Goal: Task Accomplishment & Management: Use online tool/utility

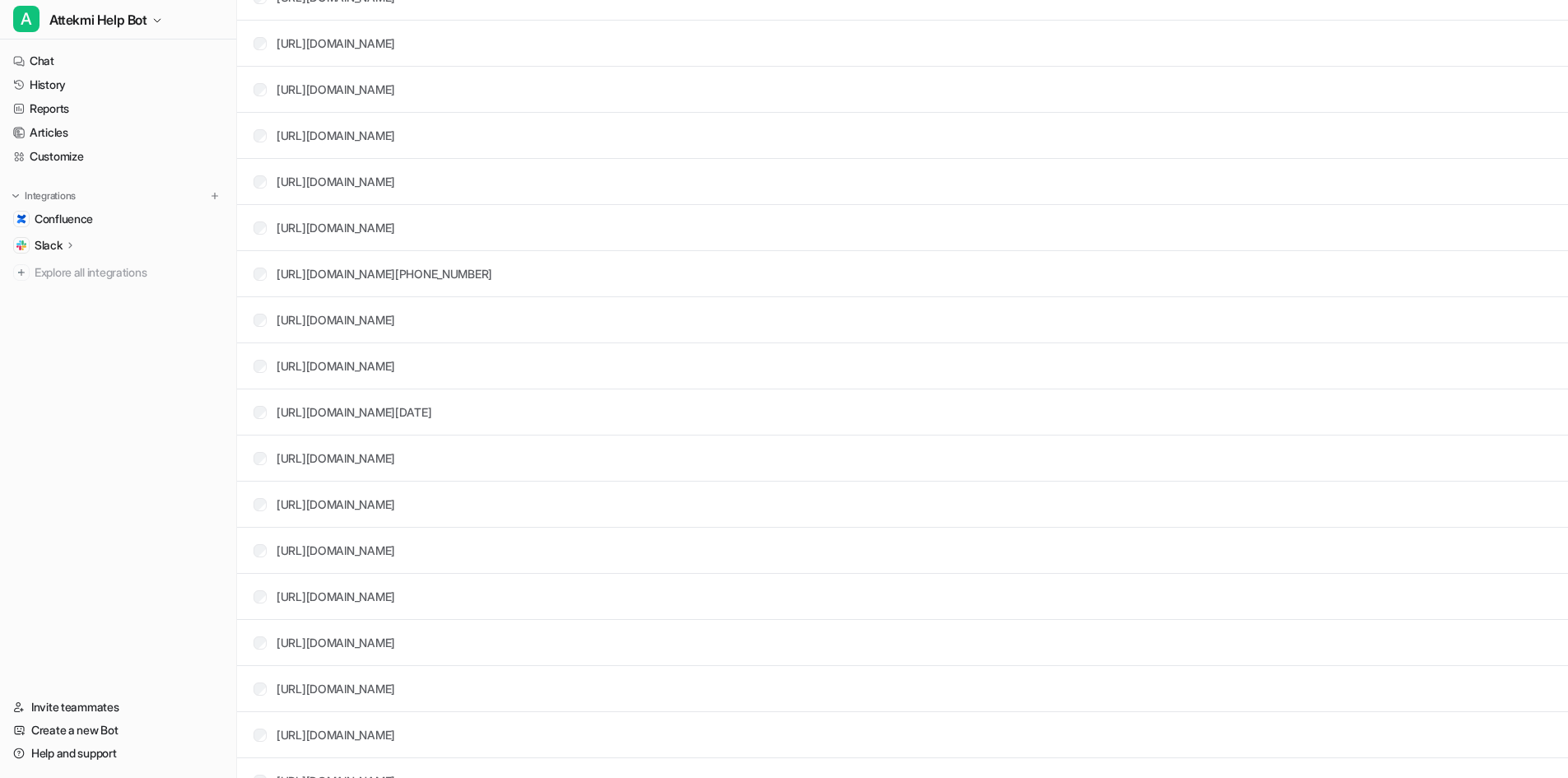
scroll to position [531, 0]
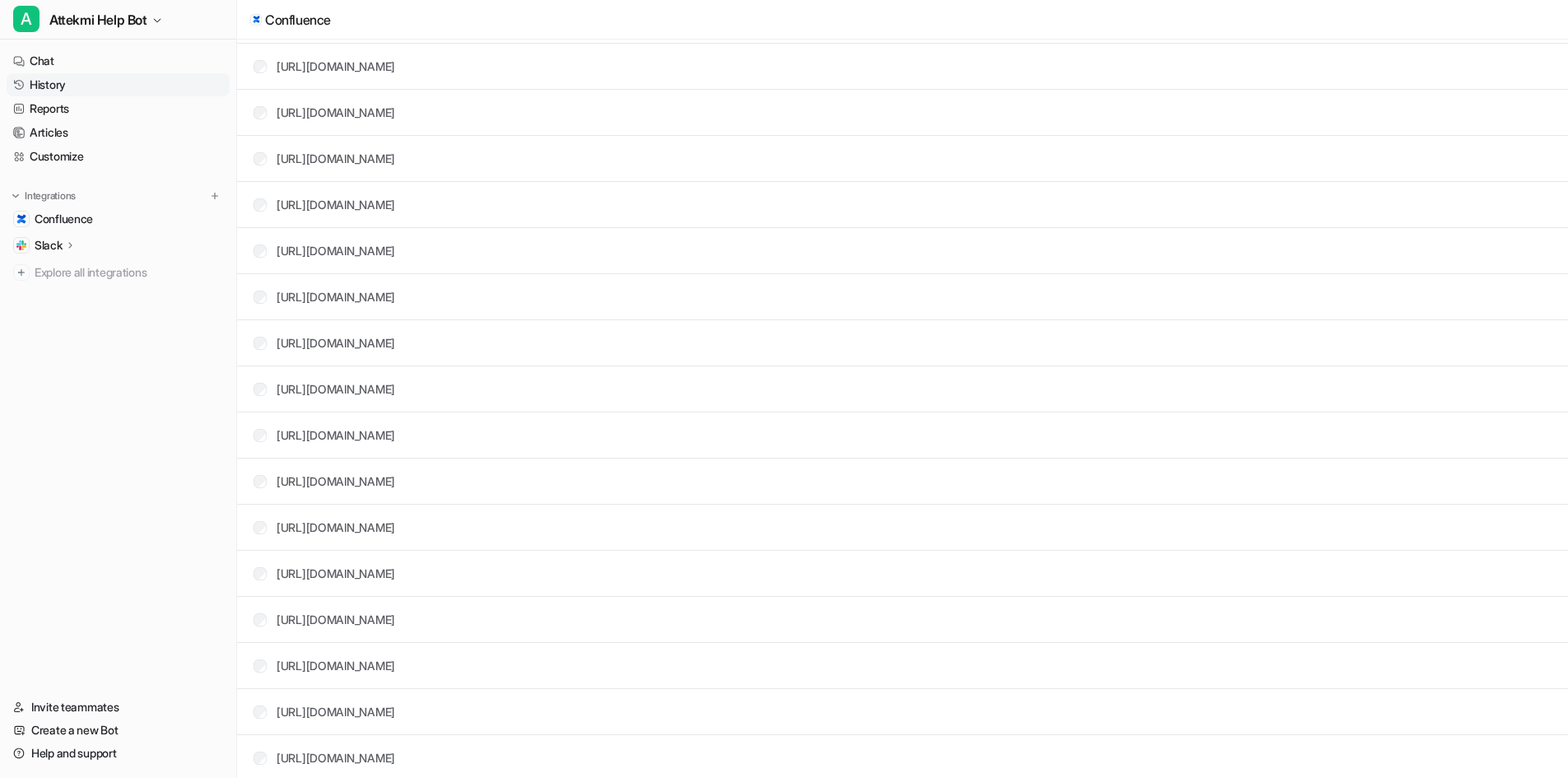
click at [70, 83] on link "History" at bounding box center [118, 84] width 223 height 23
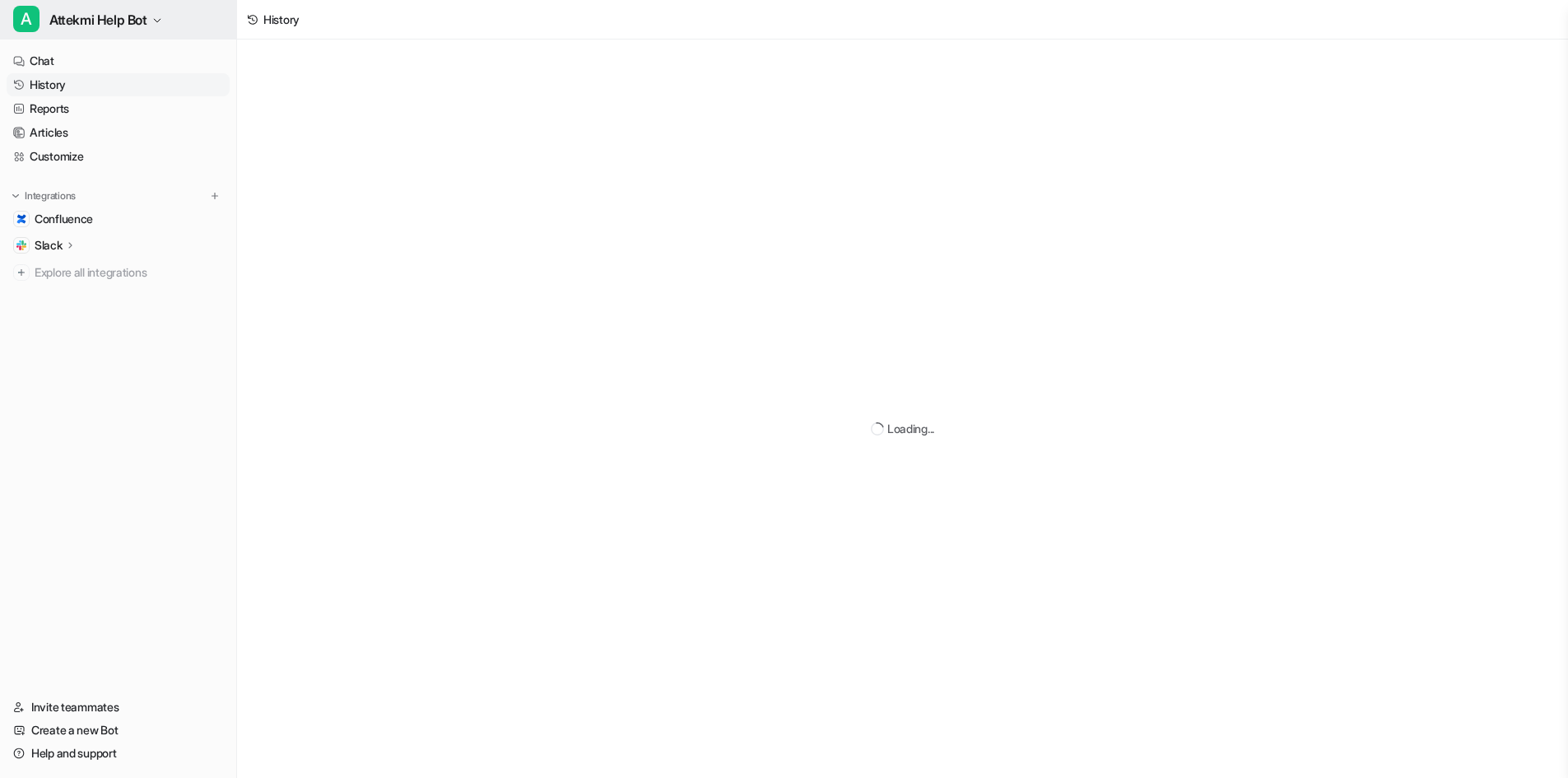
click at [93, 23] on span "Attekmi Help Bot" at bounding box center [98, 19] width 98 height 23
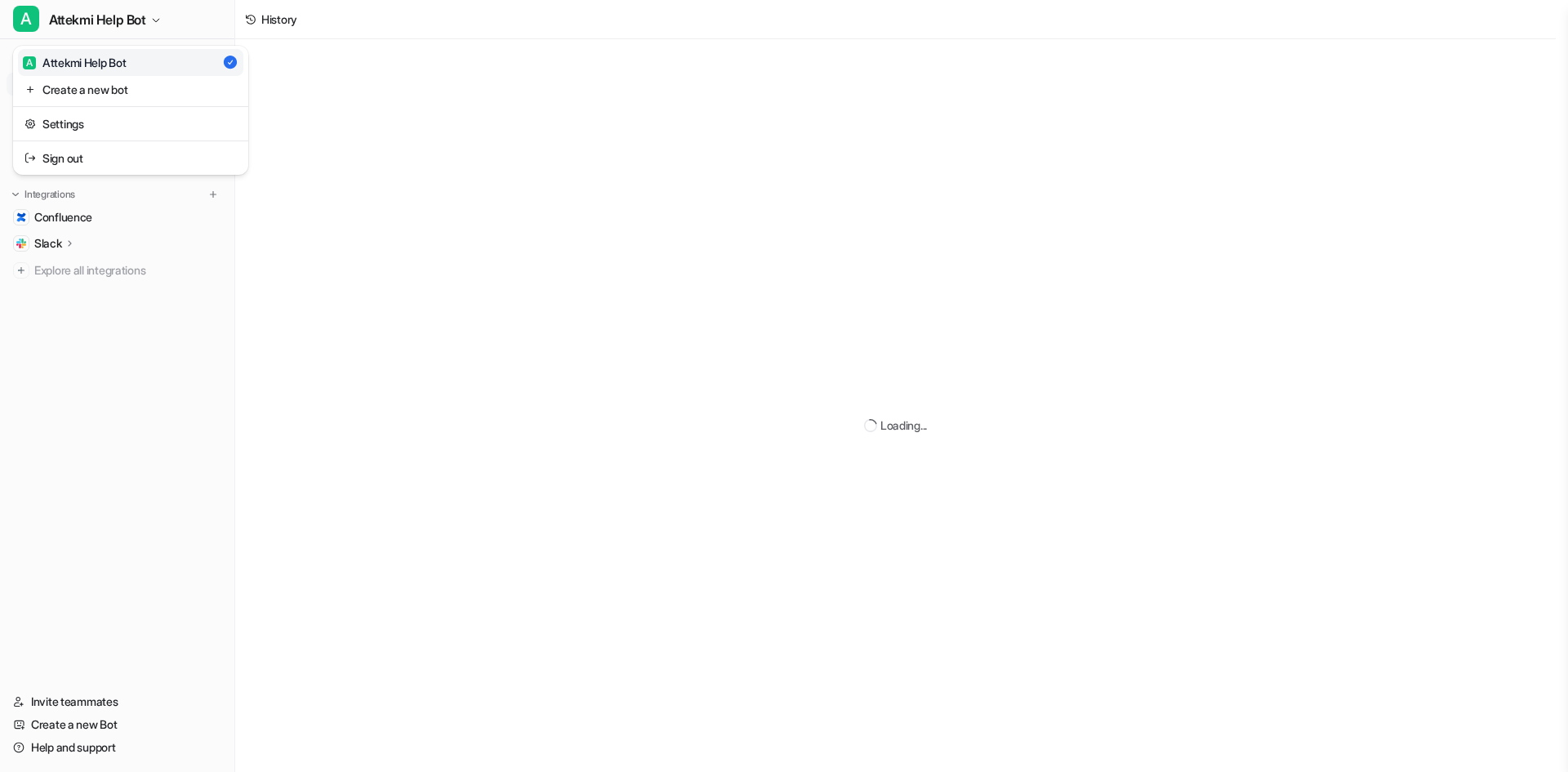
click at [59, 242] on div "A Attekmi Help Bot A Attekmi Help Bot Create a new bot Settings Sign out Chat H…" at bounding box center [117, 386] width 235 height 772
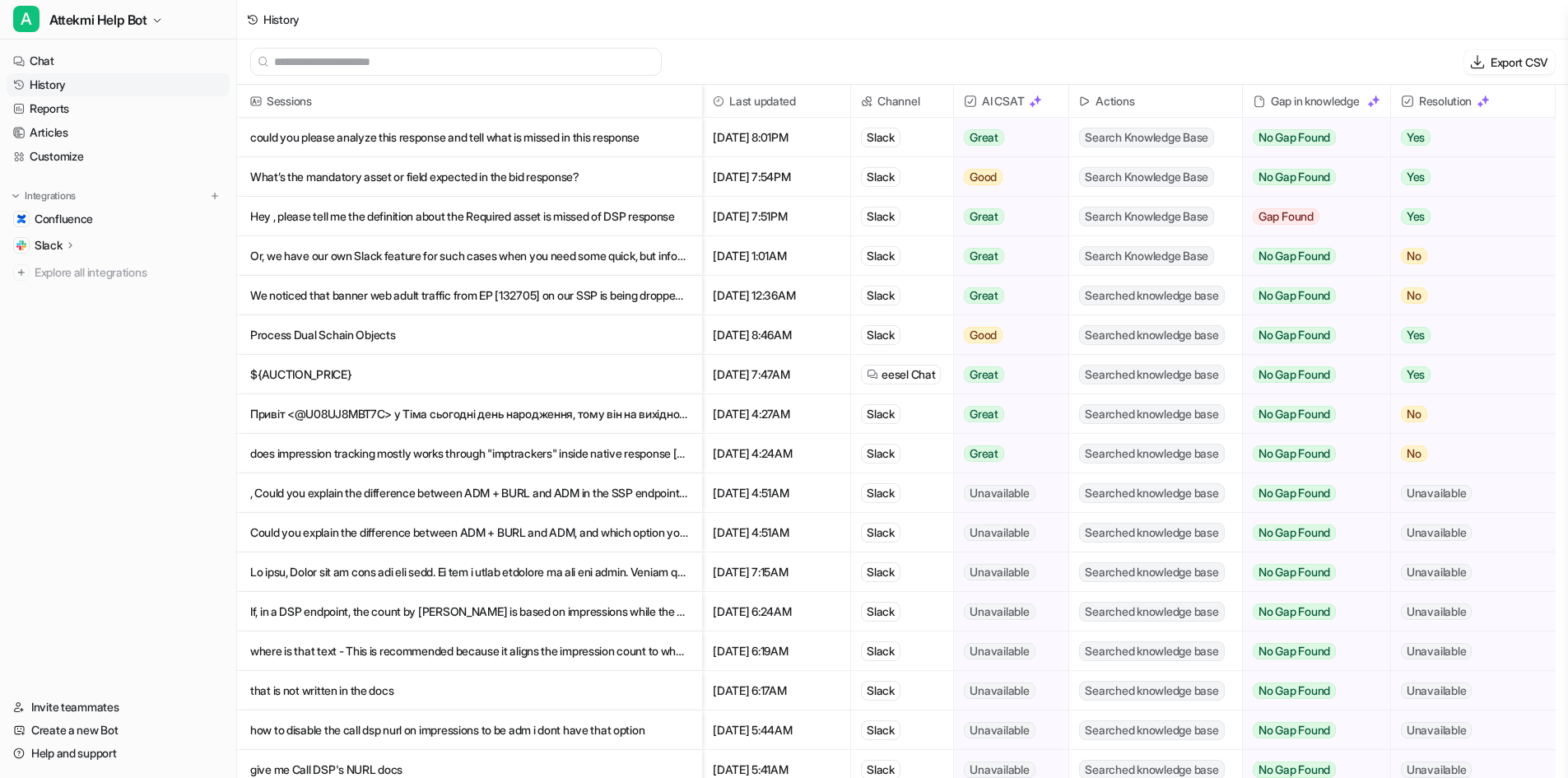
click at [45, 246] on p "Slack" at bounding box center [48, 245] width 28 height 16
click at [70, 273] on p "Overview" at bounding box center [71, 269] width 49 height 16
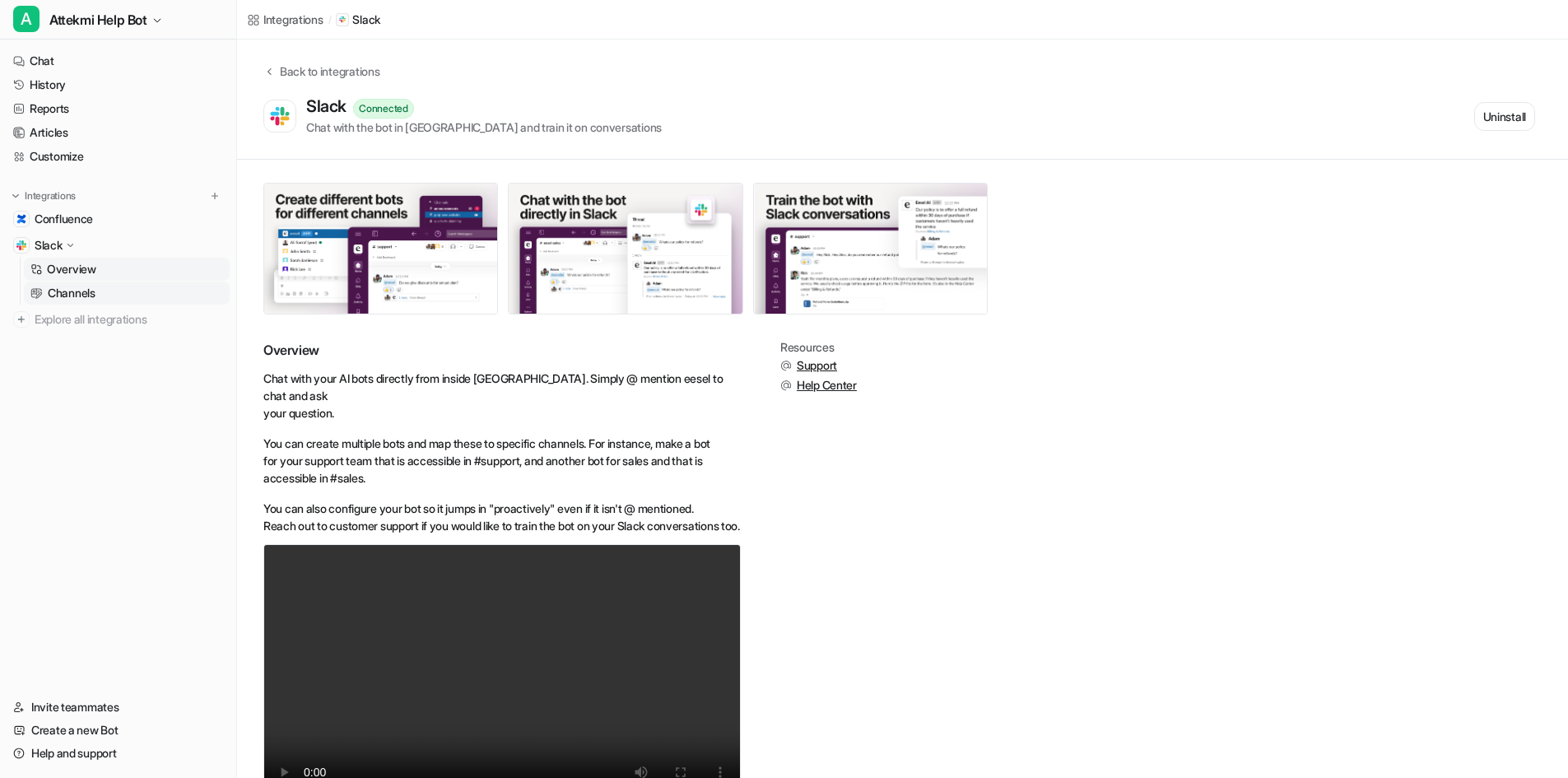
click at [73, 286] on p "Channels" at bounding box center [71, 293] width 48 height 16
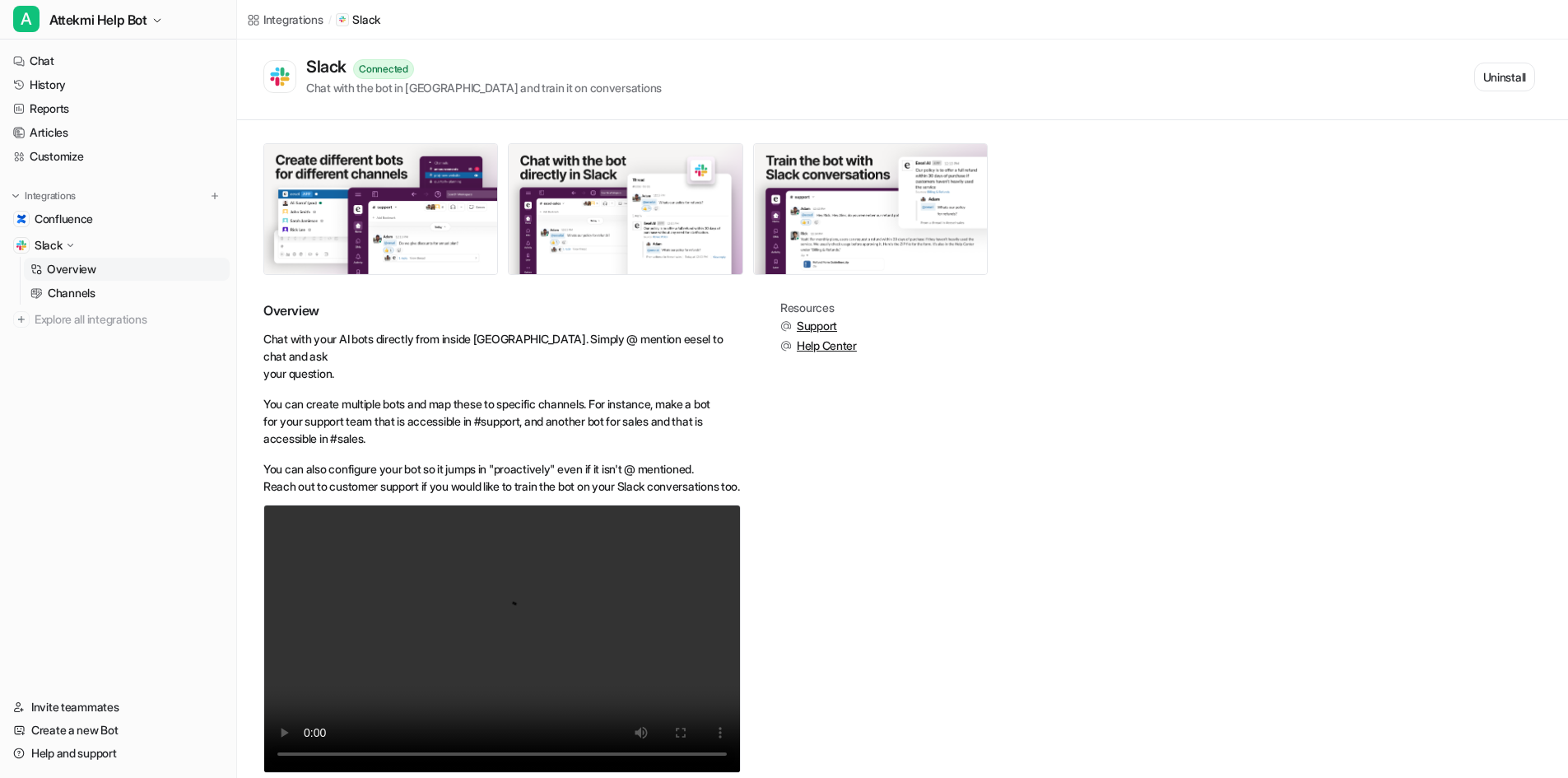
scroll to position [78, 0]
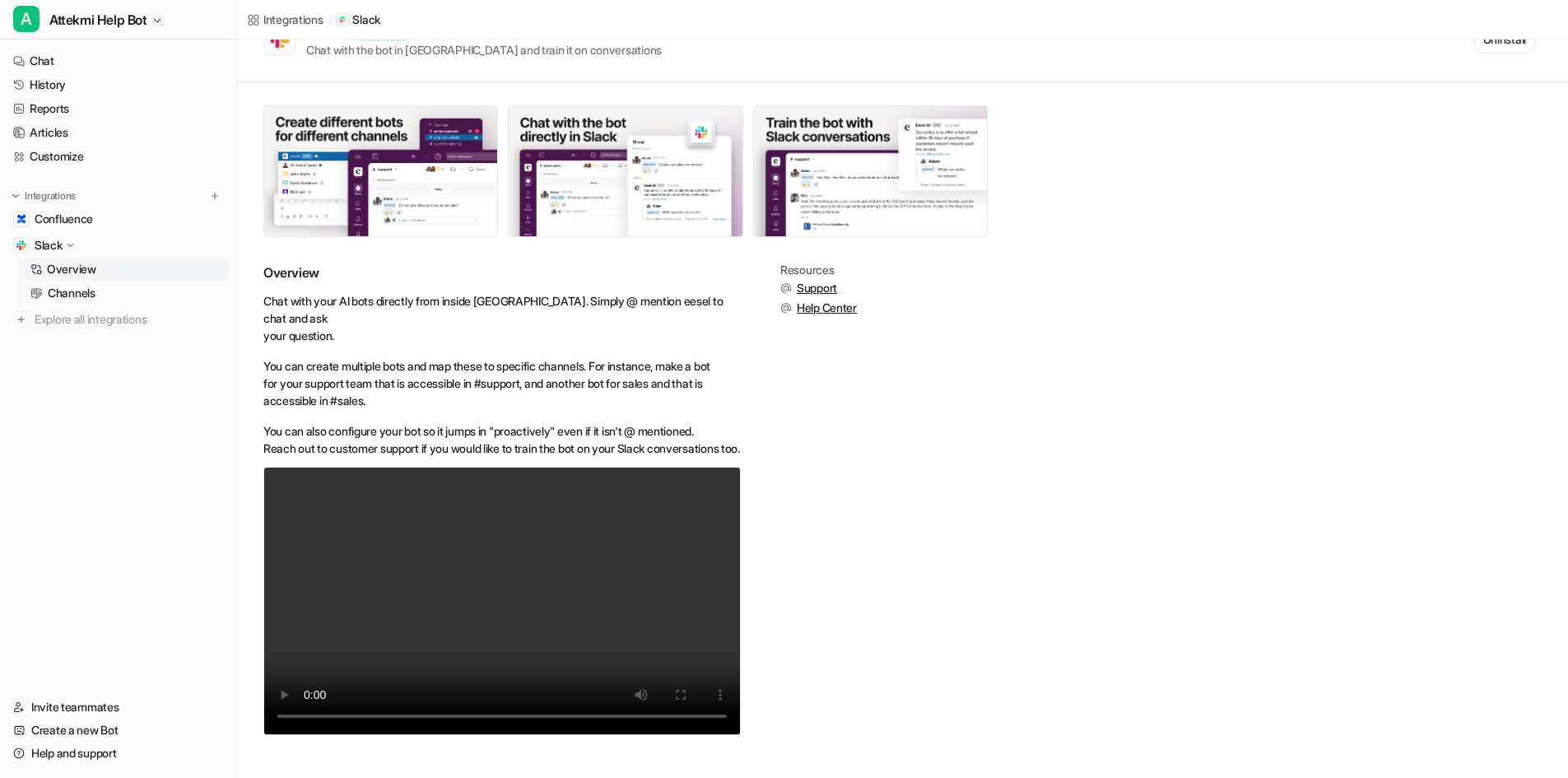
click at [836, 456] on div "Resources Support Help Center" at bounding box center [818, 508] width 77 height 491
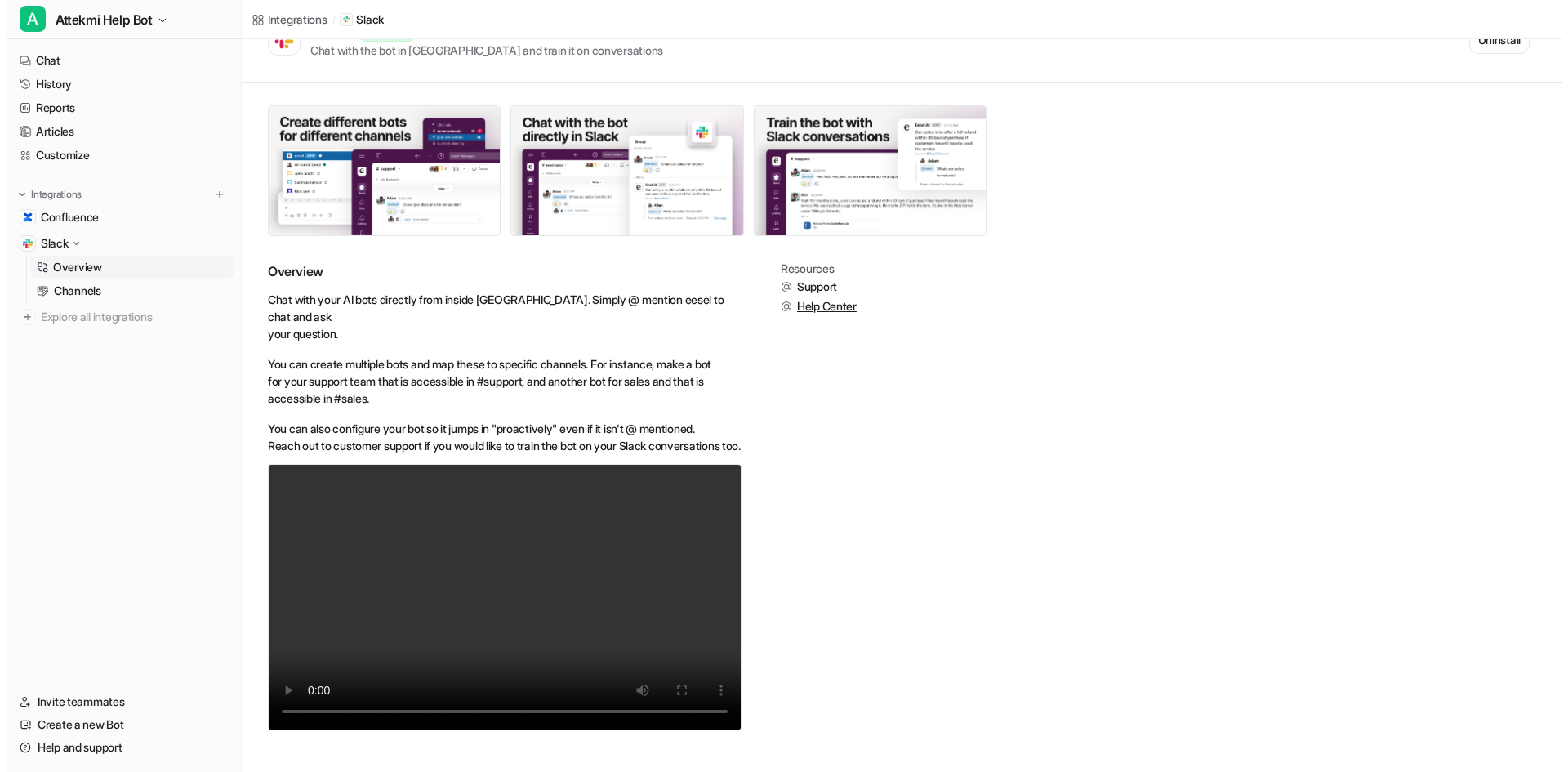
scroll to position [0, 0]
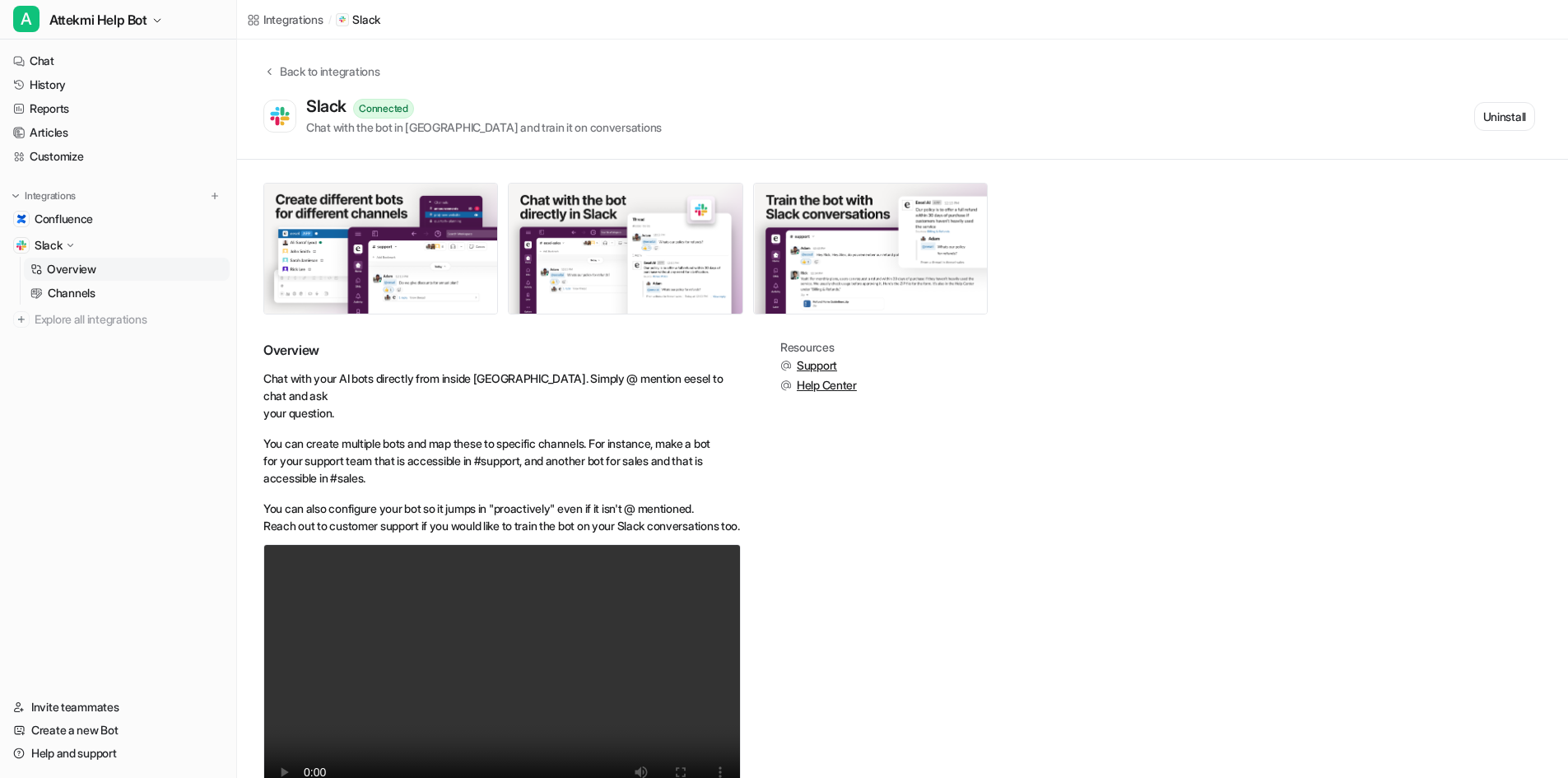
click at [59, 249] on p "Slack" at bounding box center [48, 245] width 28 height 16
click at [100, 21] on span "Attekmi Help Bot" at bounding box center [98, 19] width 98 height 23
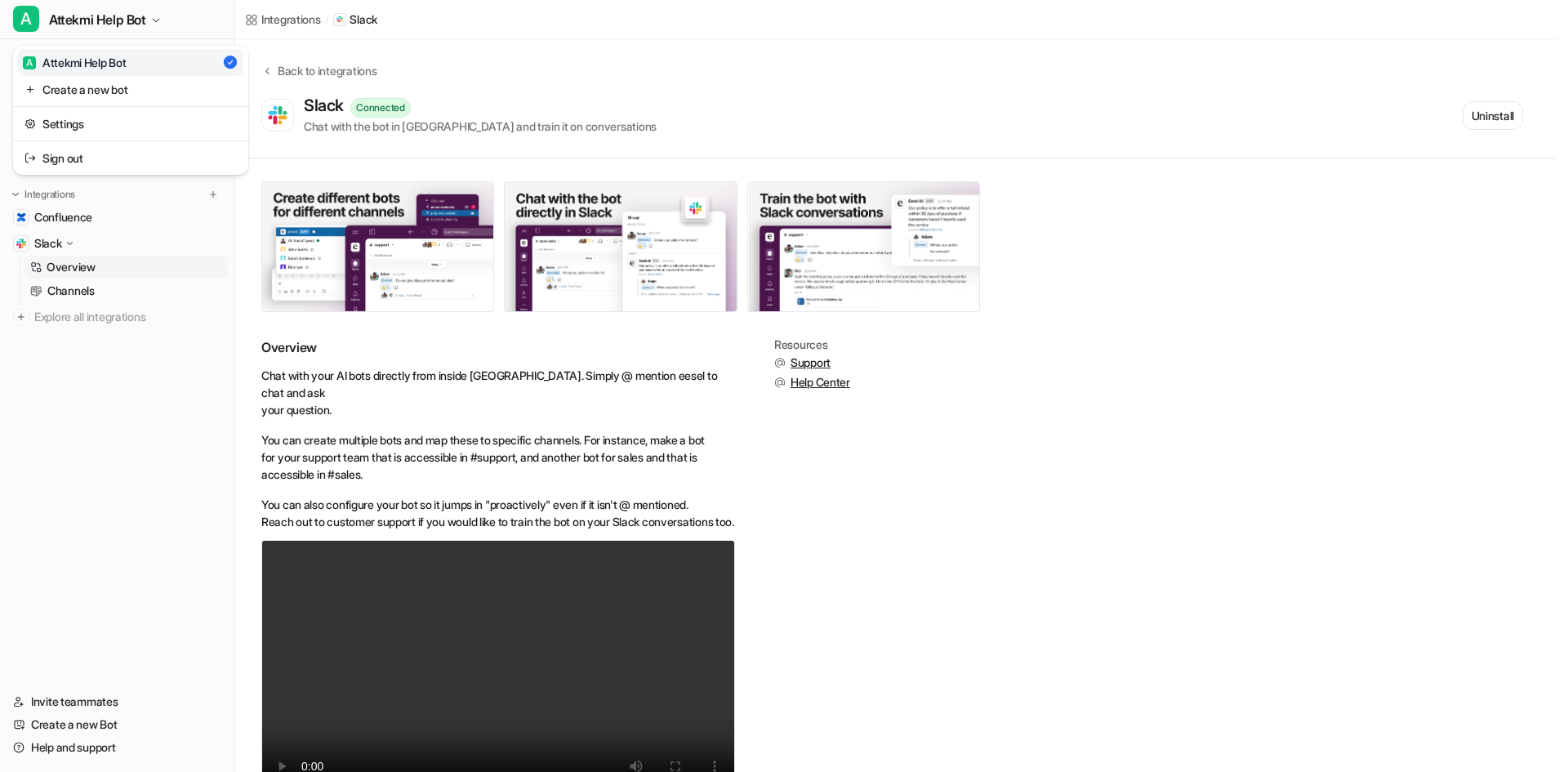
click at [83, 55] on div "A Attekmi Help Bot" at bounding box center [74, 62] width 103 height 17
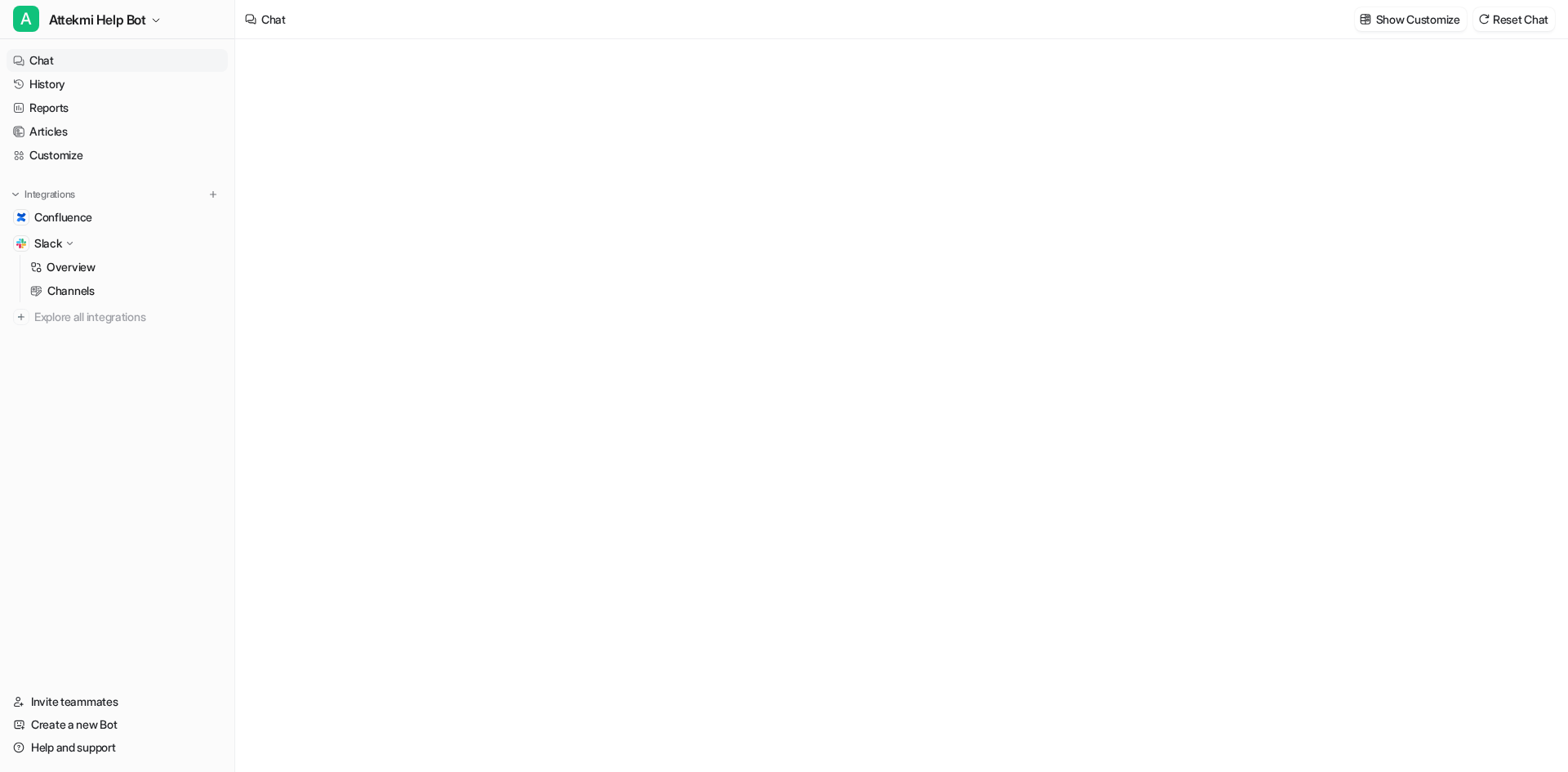
type textarea "**********"
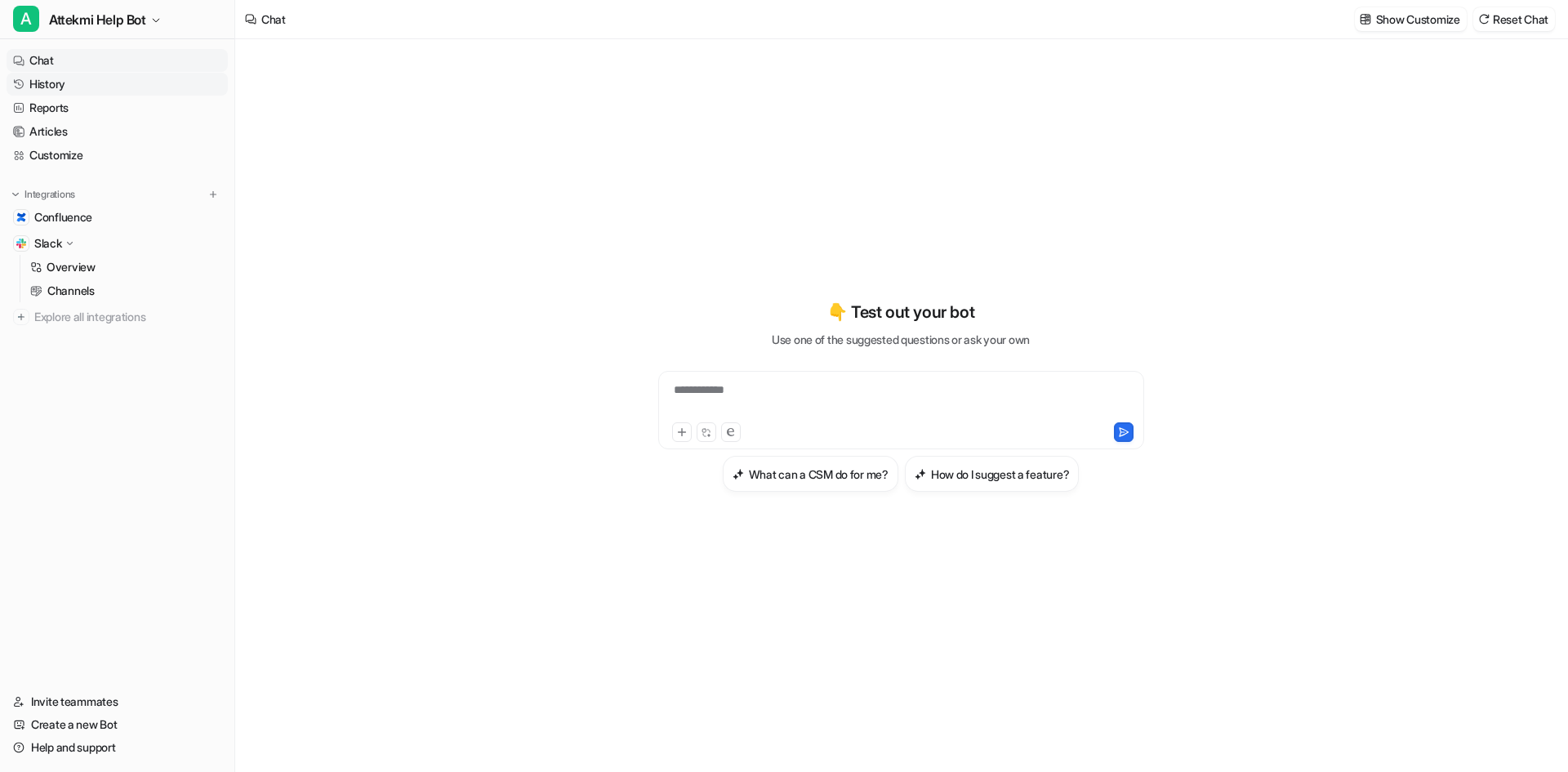
click at [85, 94] on link "History" at bounding box center [117, 83] width 221 height 23
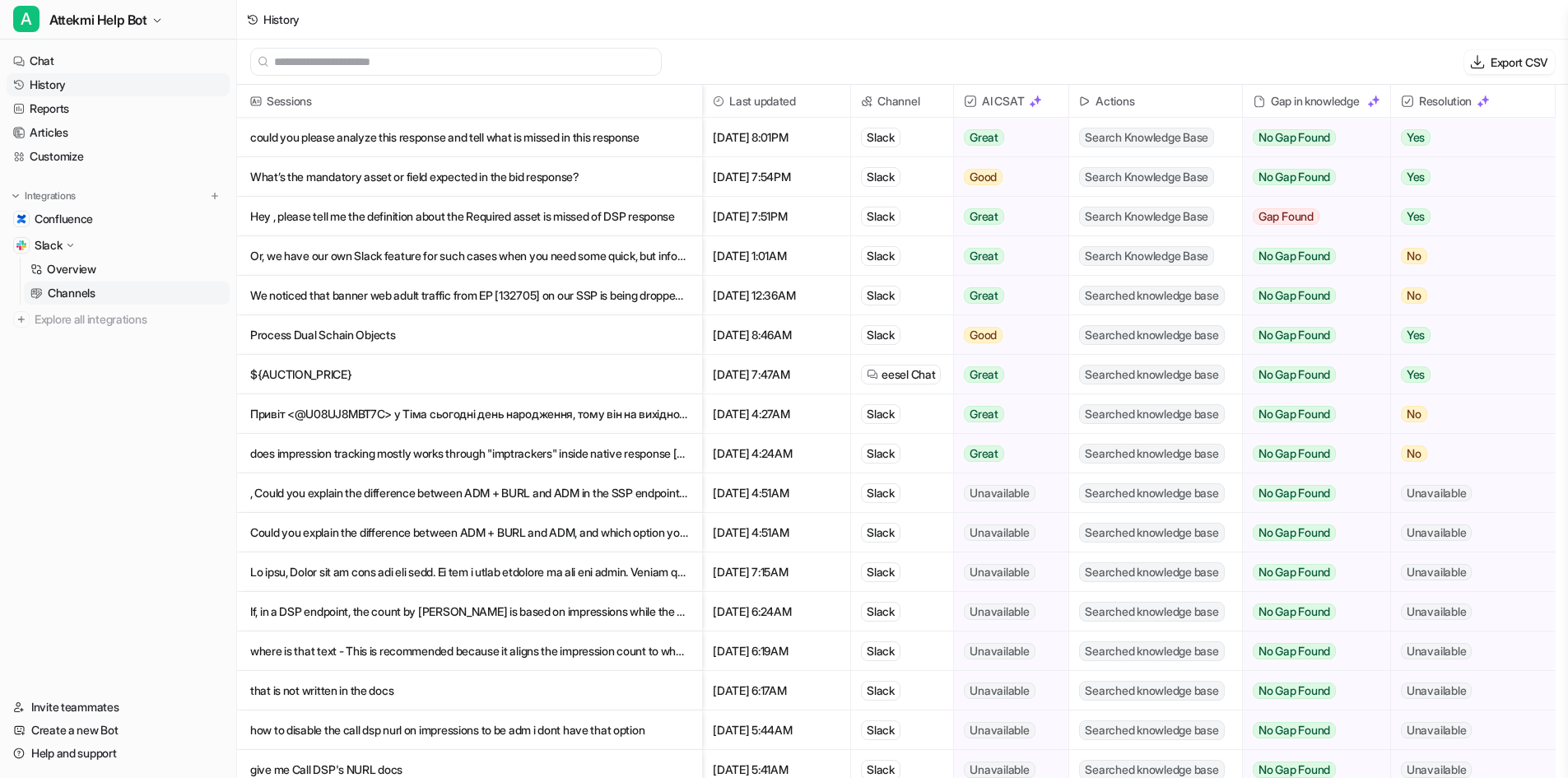
click at [69, 286] on p "Channels" at bounding box center [71, 293] width 48 height 16
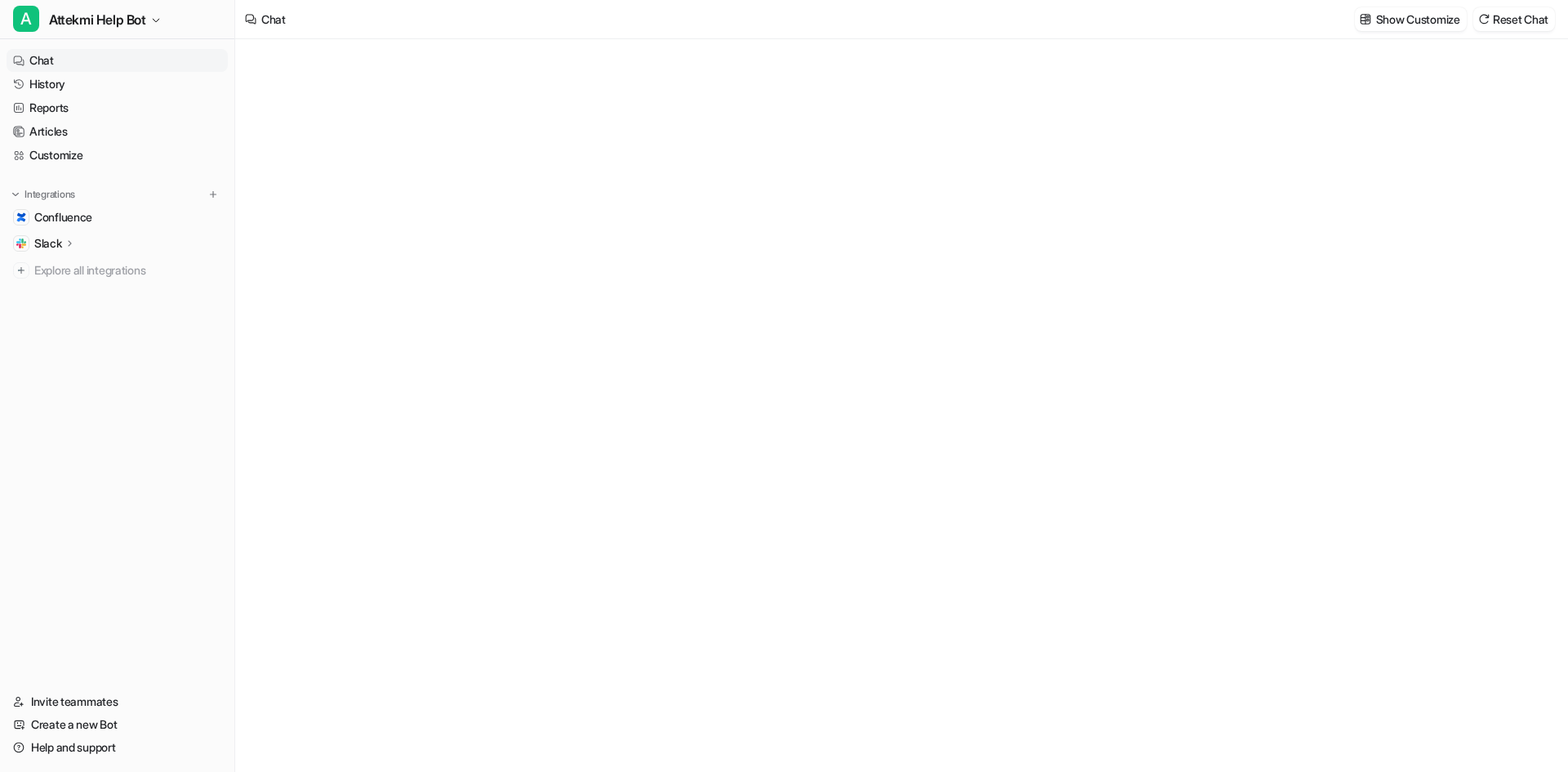
type textarea "**********"
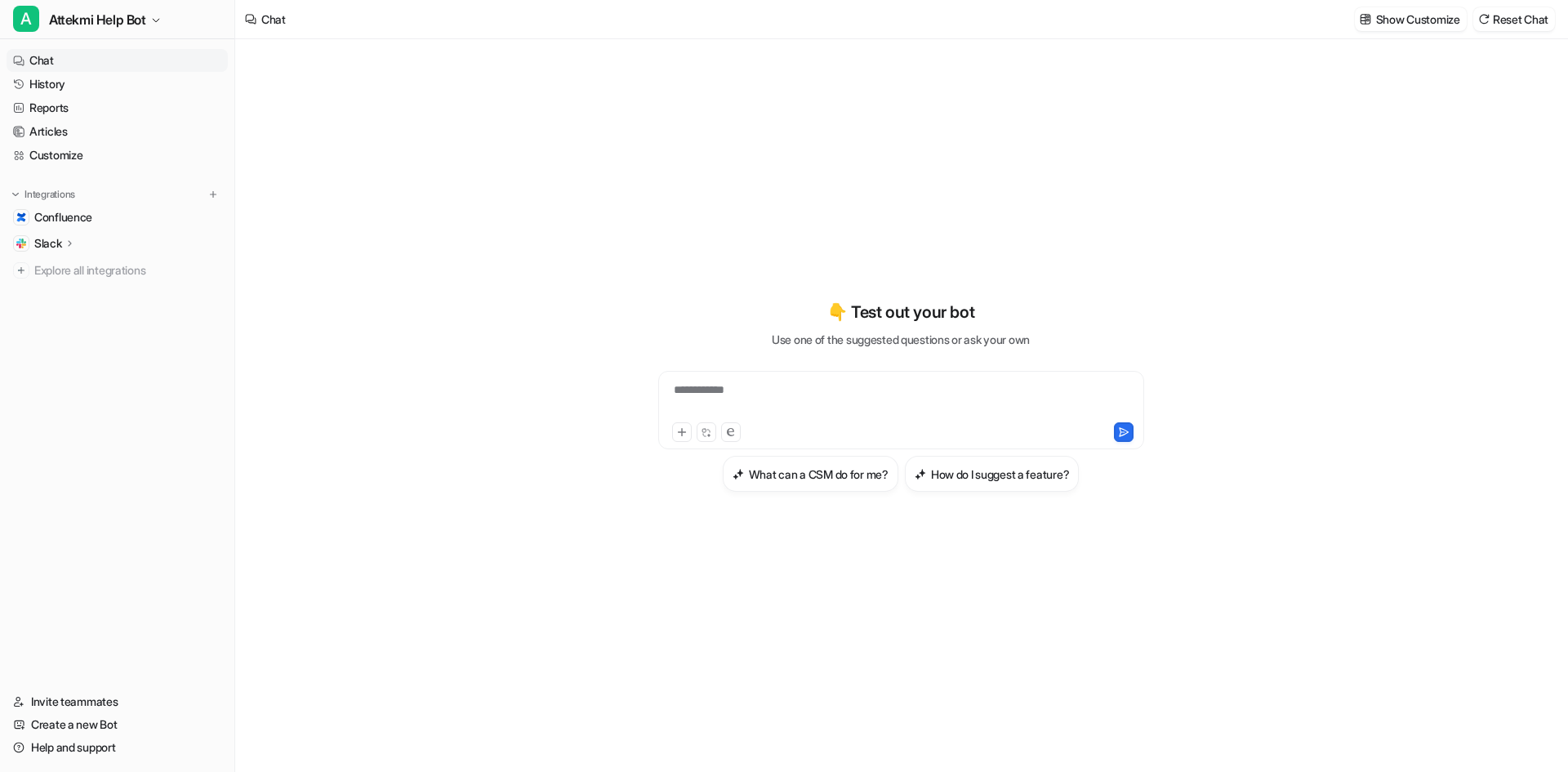
click at [834, 394] on div "**********" at bounding box center [901, 399] width 478 height 37
click at [862, 396] on div at bounding box center [901, 399] width 478 height 37
paste div
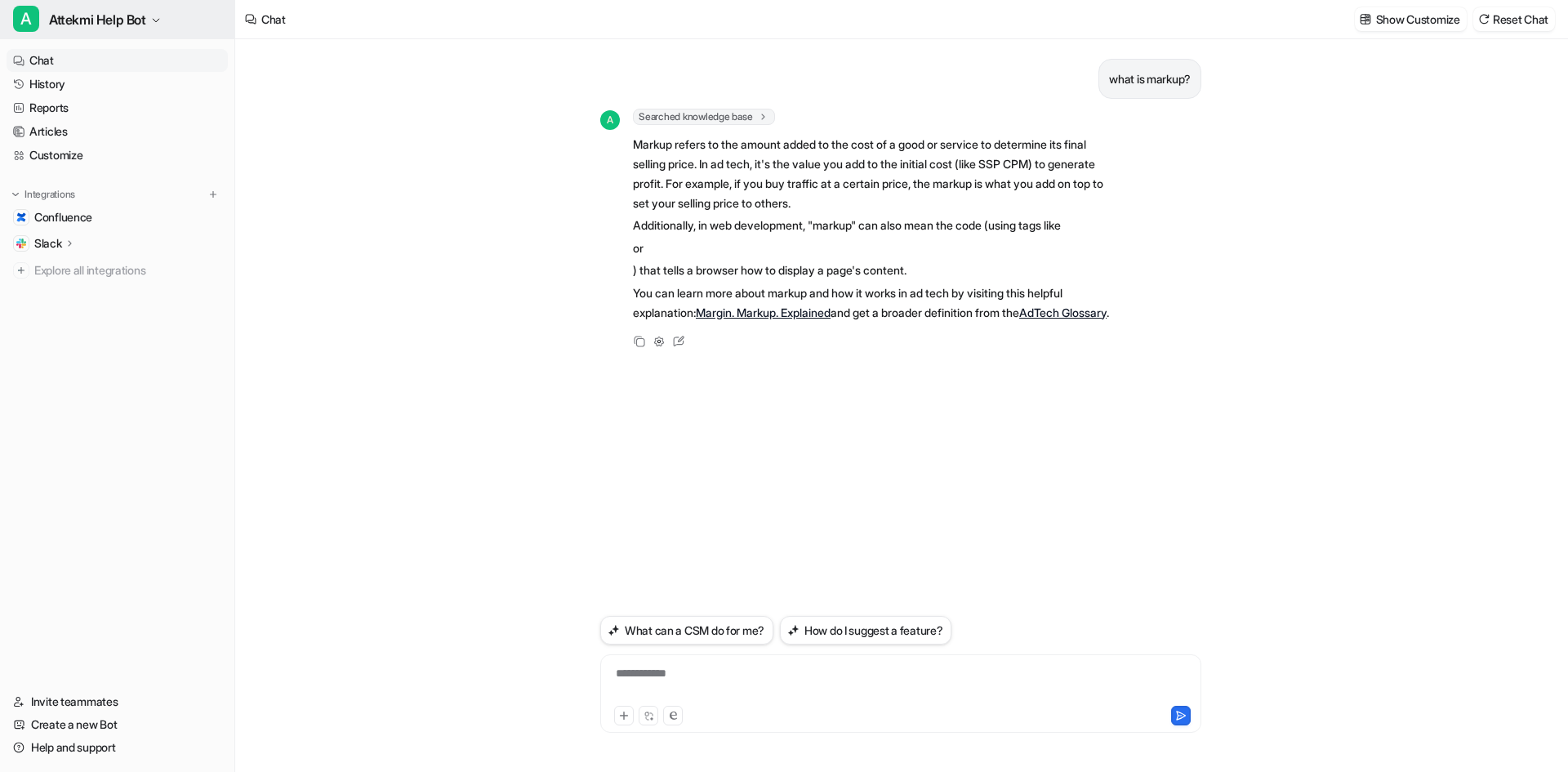
click at [85, 25] on span "Attekmi Help Bot" at bounding box center [97, 19] width 97 height 23
click at [394, 294] on div "A Attekmi Help Bot A Attekmi Help Bot Create a new bot Settings Sign out Chat H…" at bounding box center [784, 386] width 1568 height 772
click at [68, 248] on icon at bounding box center [69, 243] width 12 height 13
click at [79, 290] on p "Channels" at bounding box center [71, 290] width 47 height 16
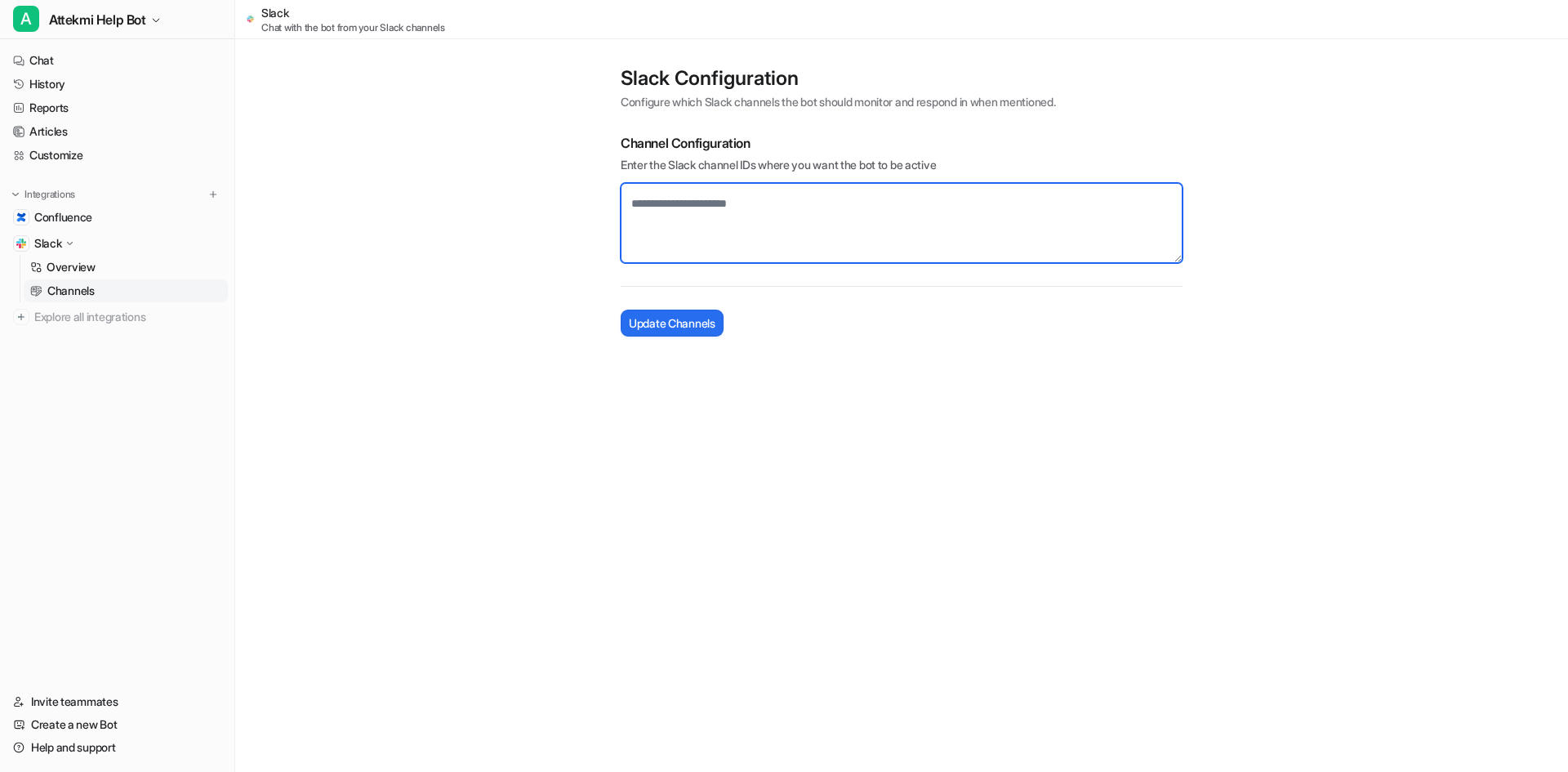
click at [877, 222] on textarea at bounding box center [901, 223] width 562 height 80
click at [883, 202] on textarea at bounding box center [901, 223] width 562 height 80
click at [852, 207] on textarea at bounding box center [901, 223] width 562 height 80
click at [847, 203] on textarea at bounding box center [901, 223] width 562 height 80
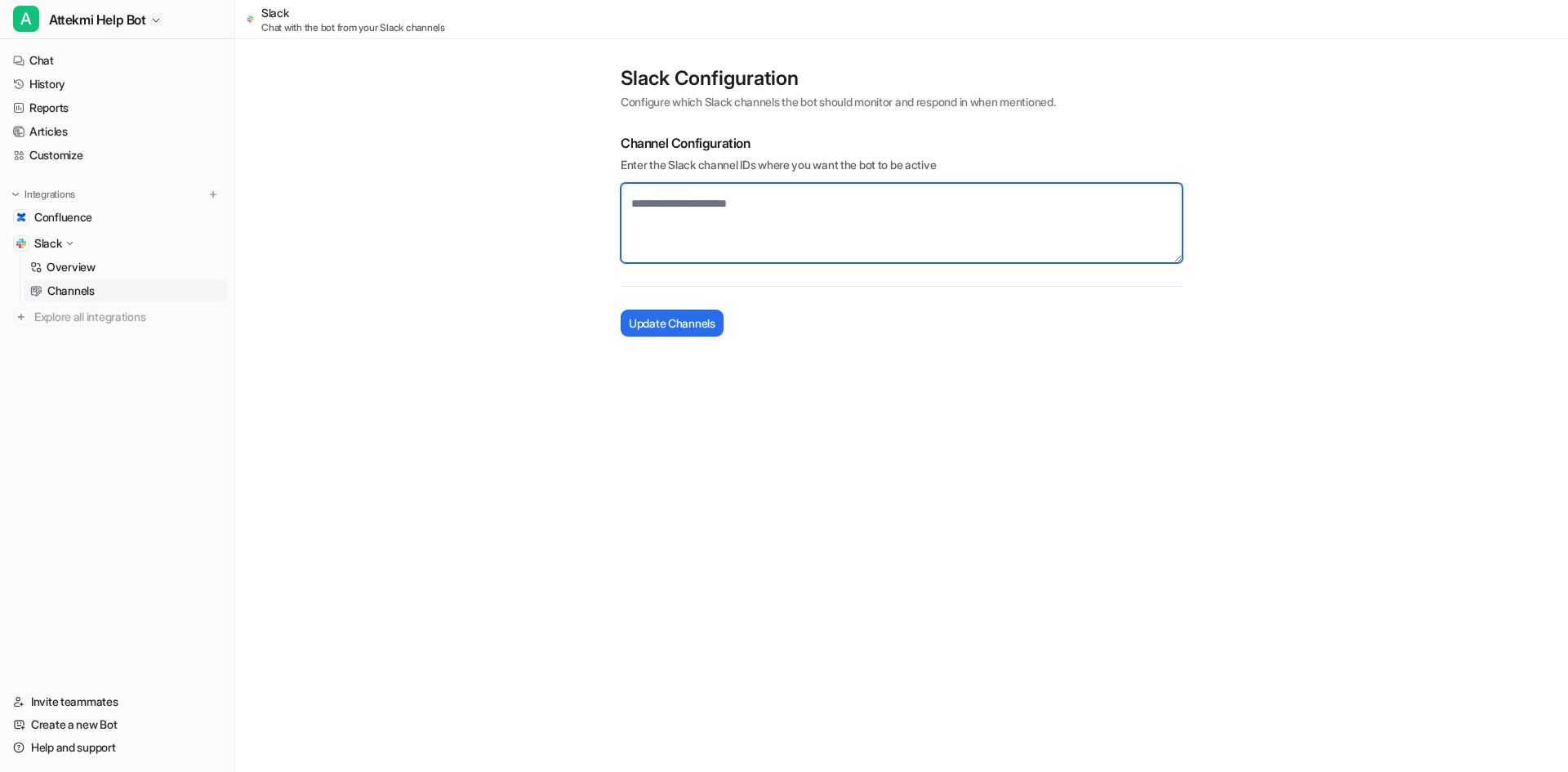
click at [784, 209] on textarea at bounding box center [901, 223] width 562 height 80
paste textarea "**********"
click at [741, 199] on textarea "**********" at bounding box center [901, 223] width 562 height 80
type textarea "**********"
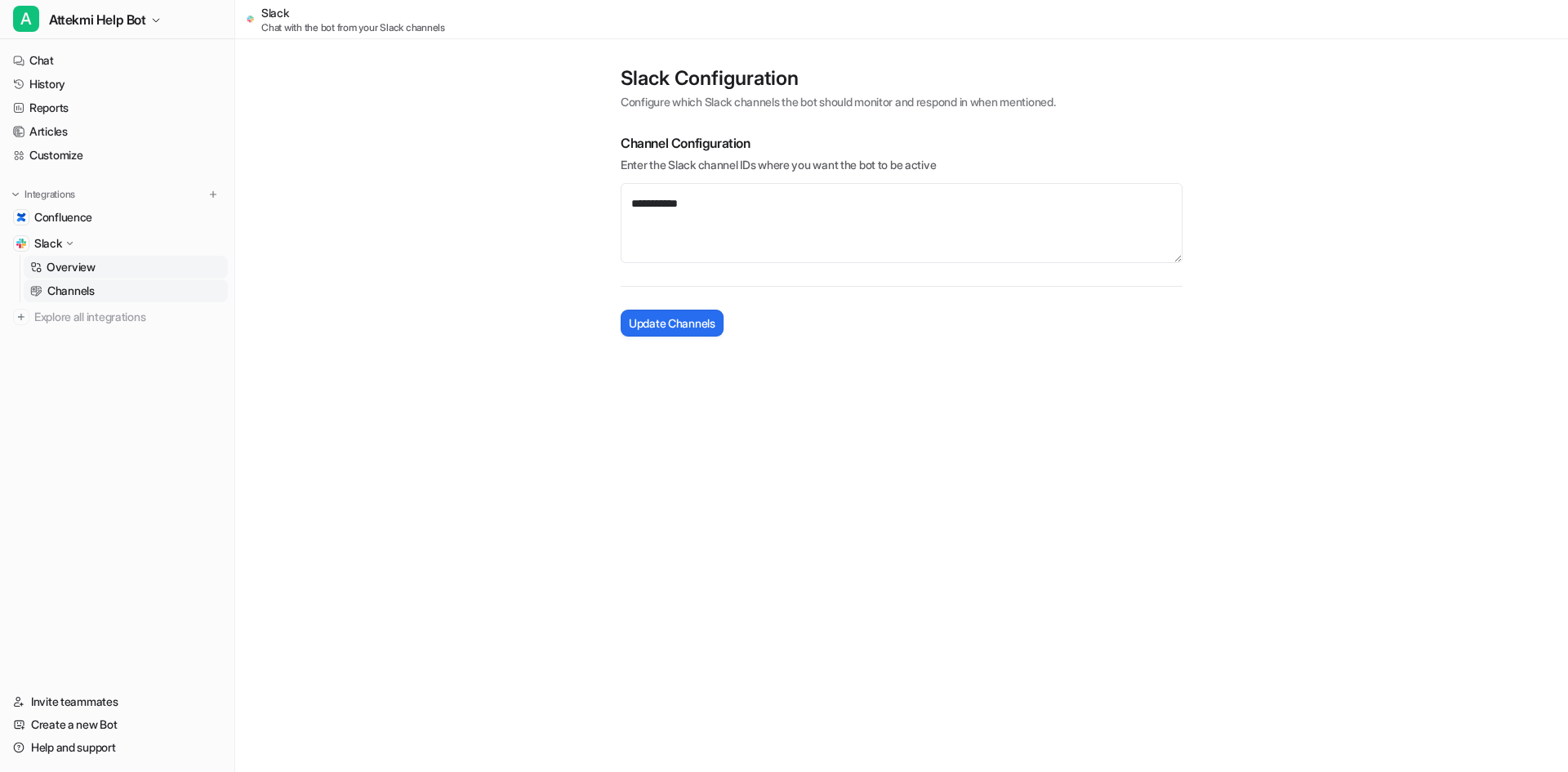
click at [75, 268] on p "Overview" at bounding box center [71, 267] width 49 height 16
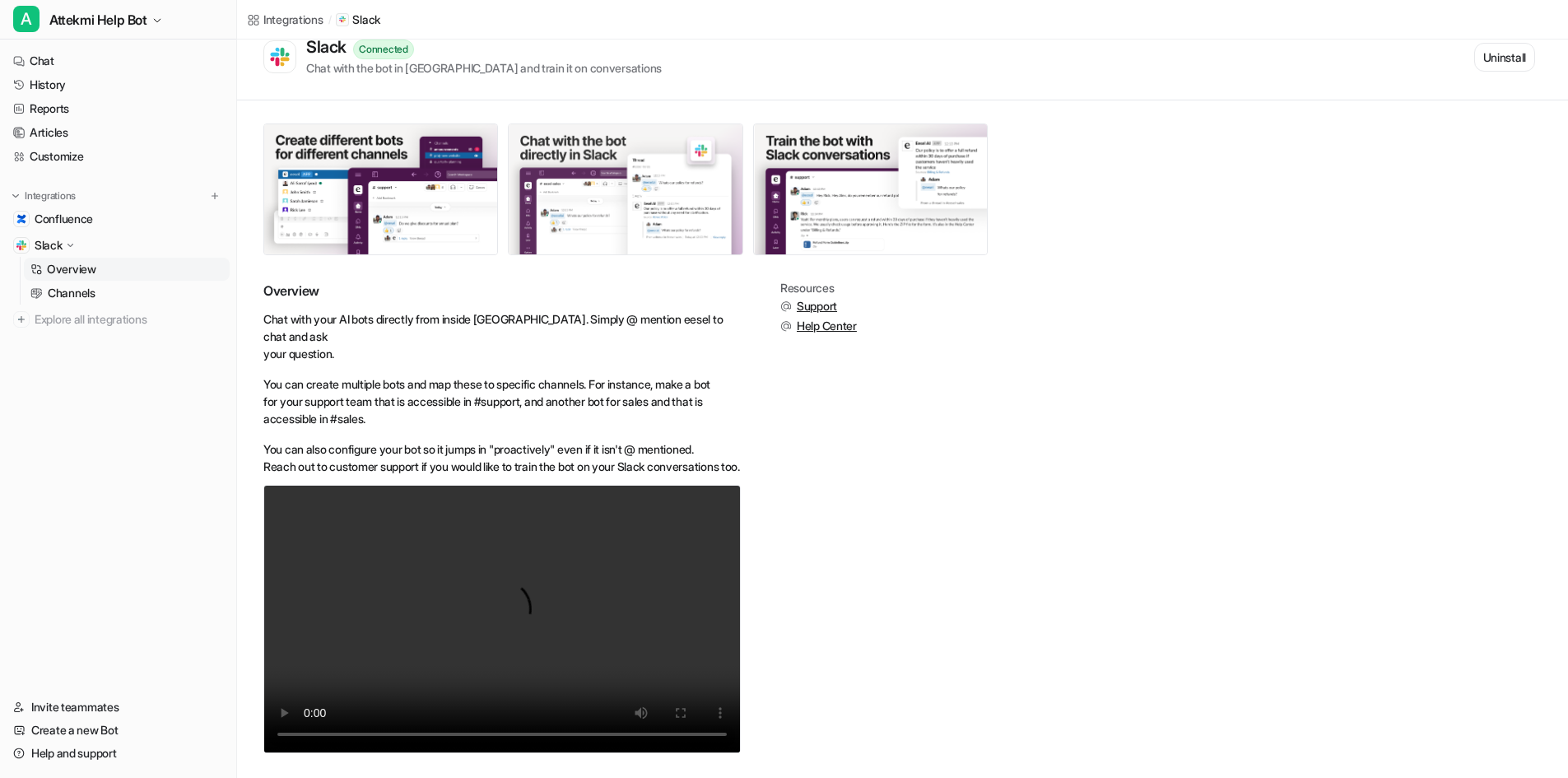
scroll to position [78, 0]
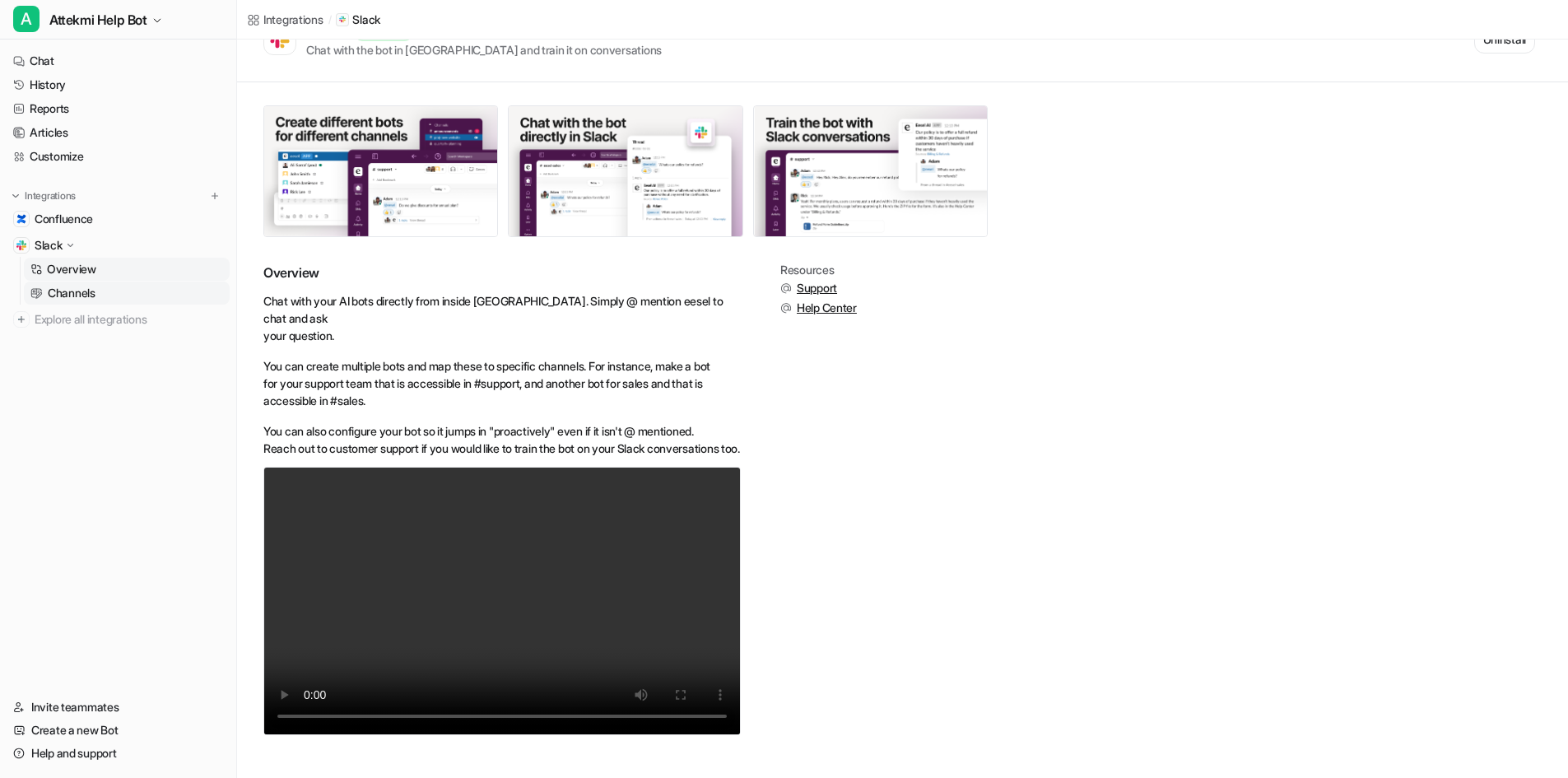
click at [62, 288] on p "Channels" at bounding box center [71, 293] width 48 height 16
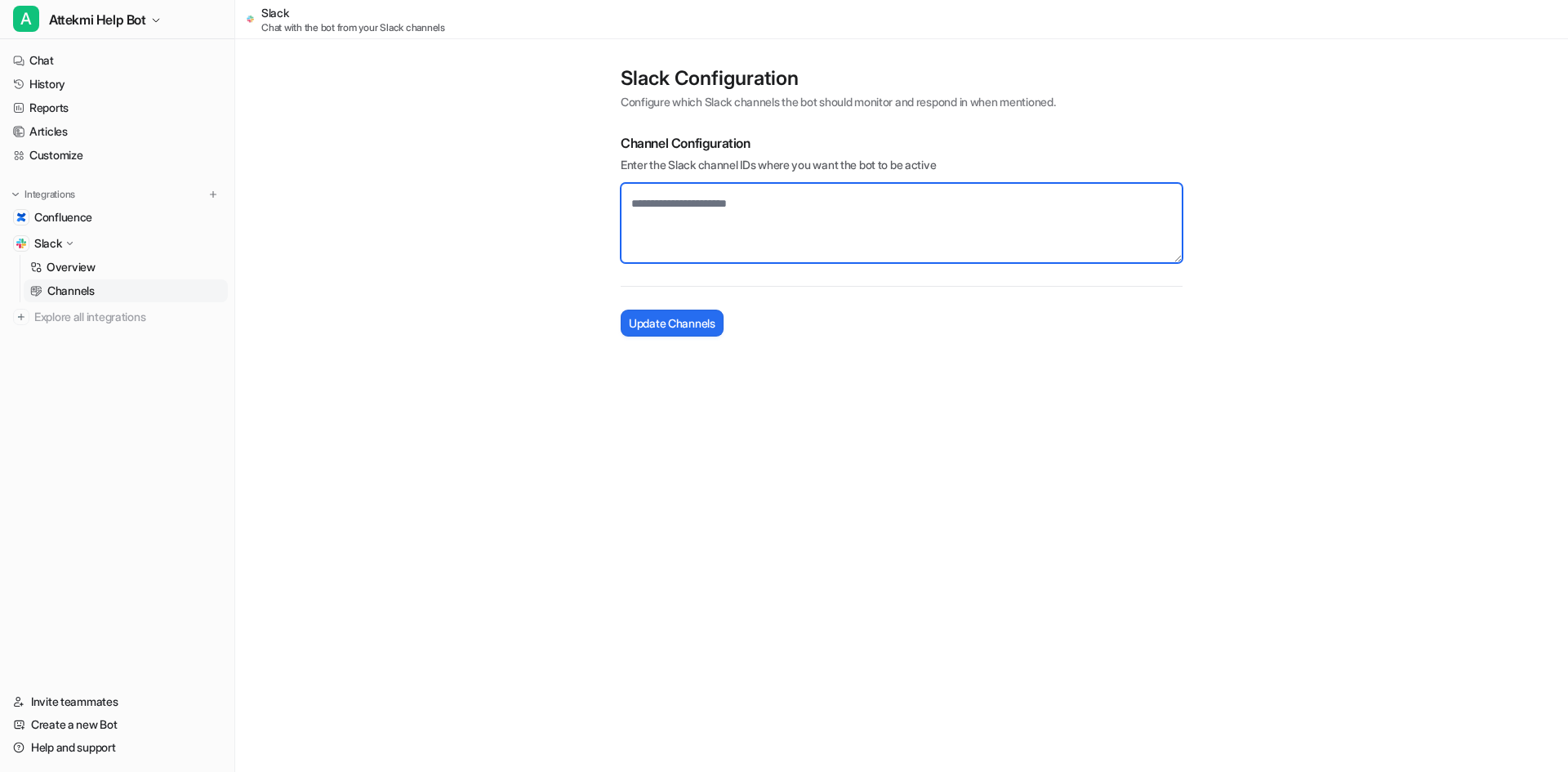
click at [750, 216] on textarea at bounding box center [901, 223] width 562 height 80
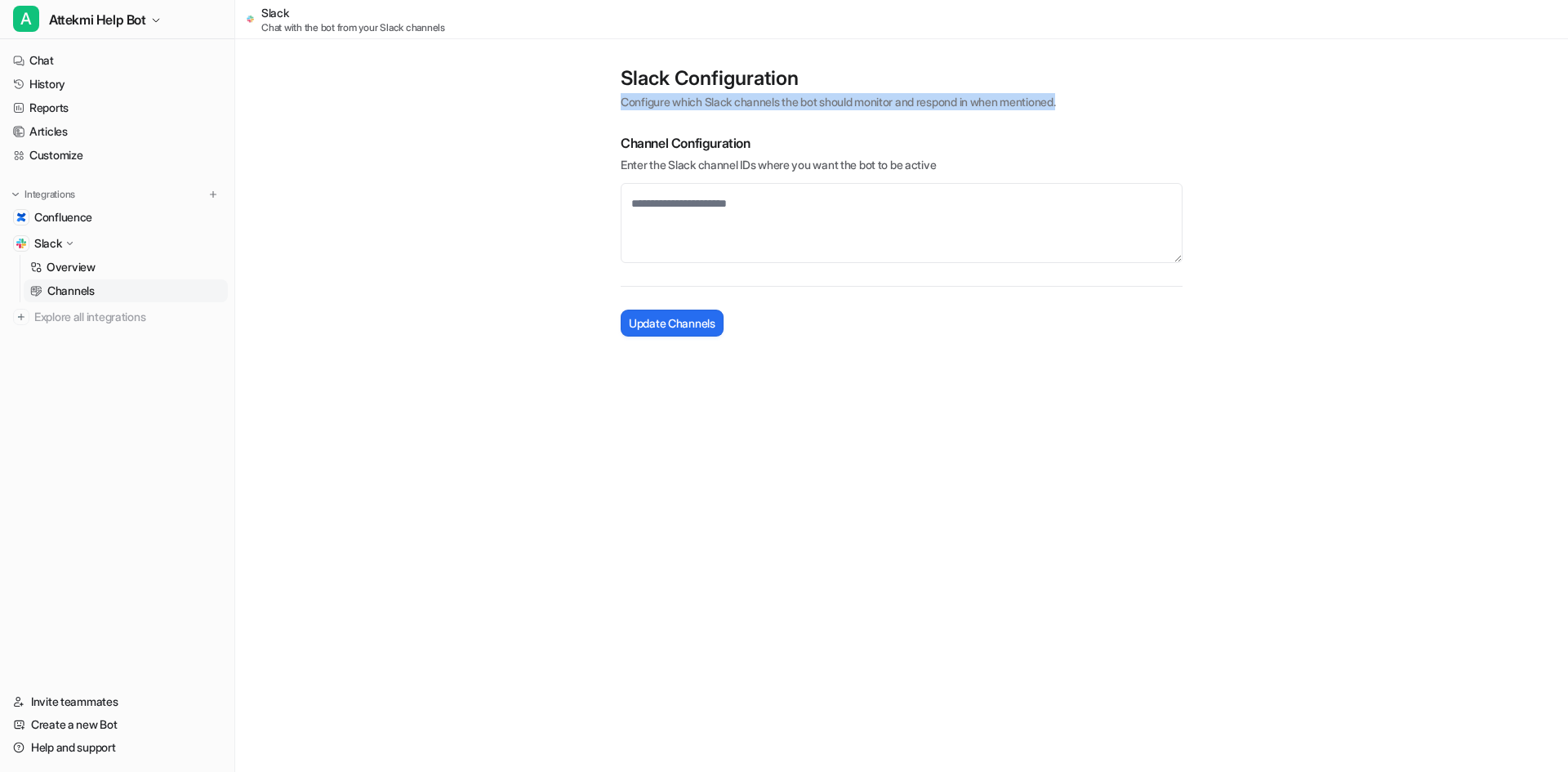
drag, startPoint x: 622, startPoint y: 94, endPoint x: 1185, endPoint y: 111, distance: 563.3
click at [1185, 111] on div "Slack Configuration Configure which Slack channels the bot should monitor and r…" at bounding box center [901, 200] width 594 height 304
drag, startPoint x: 1028, startPoint y: 99, endPoint x: 1102, endPoint y: 96, distance: 74.1
click at [1102, 96] on p "Configure which Slack channels the bot should monitor and respond in when menti…" at bounding box center [901, 102] width 562 height 17
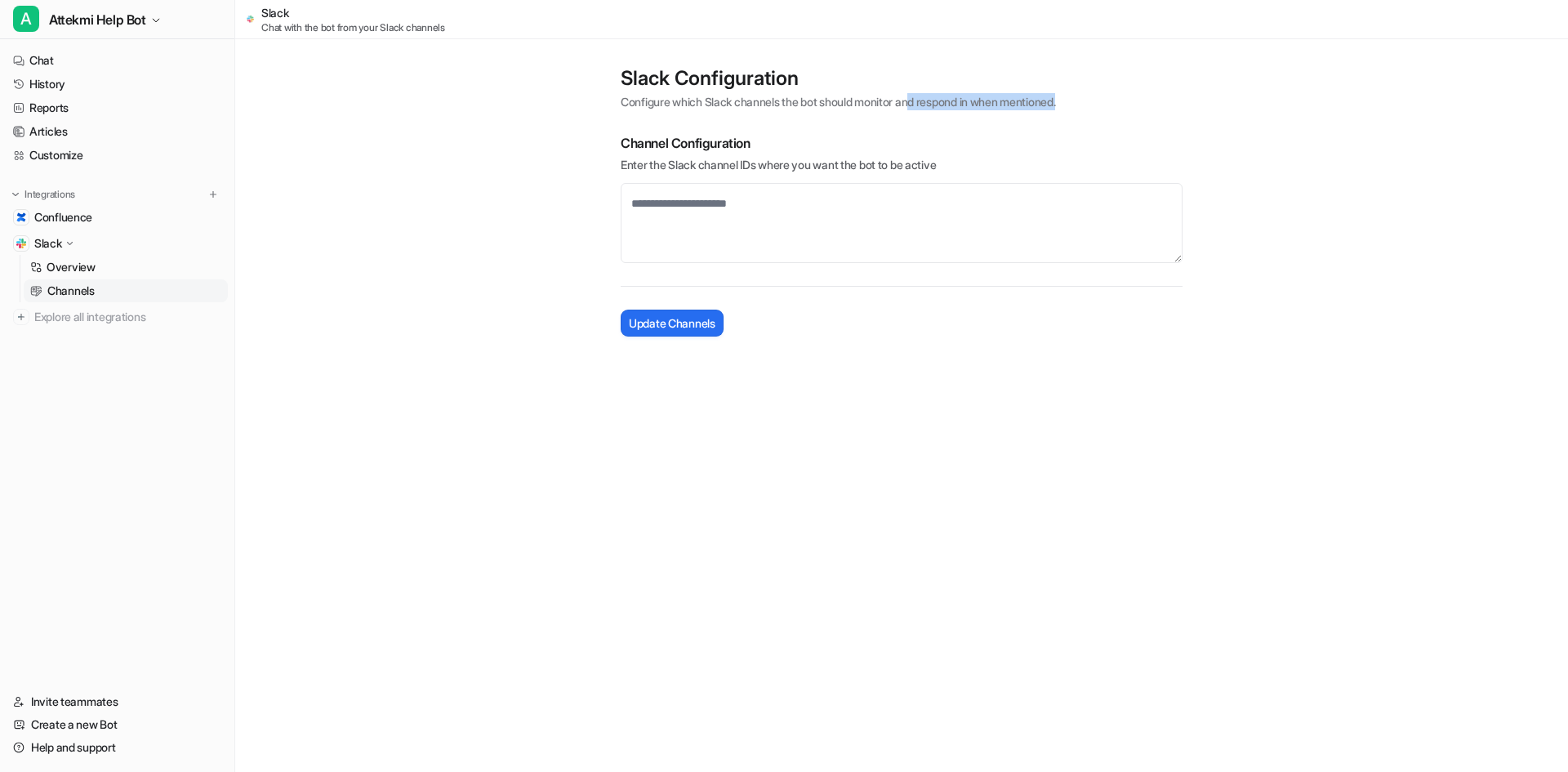
click at [1102, 96] on p "Configure which Slack channels the bot should monitor and respond in when menti…" at bounding box center [901, 102] width 562 height 17
drag, startPoint x: 1105, startPoint y: 101, endPoint x: 855, endPoint y: 103, distance: 250.0
click at [855, 103] on p "Configure which Slack channels the bot should monitor and respond in when menti…" at bounding box center [901, 102] width 562 height 17
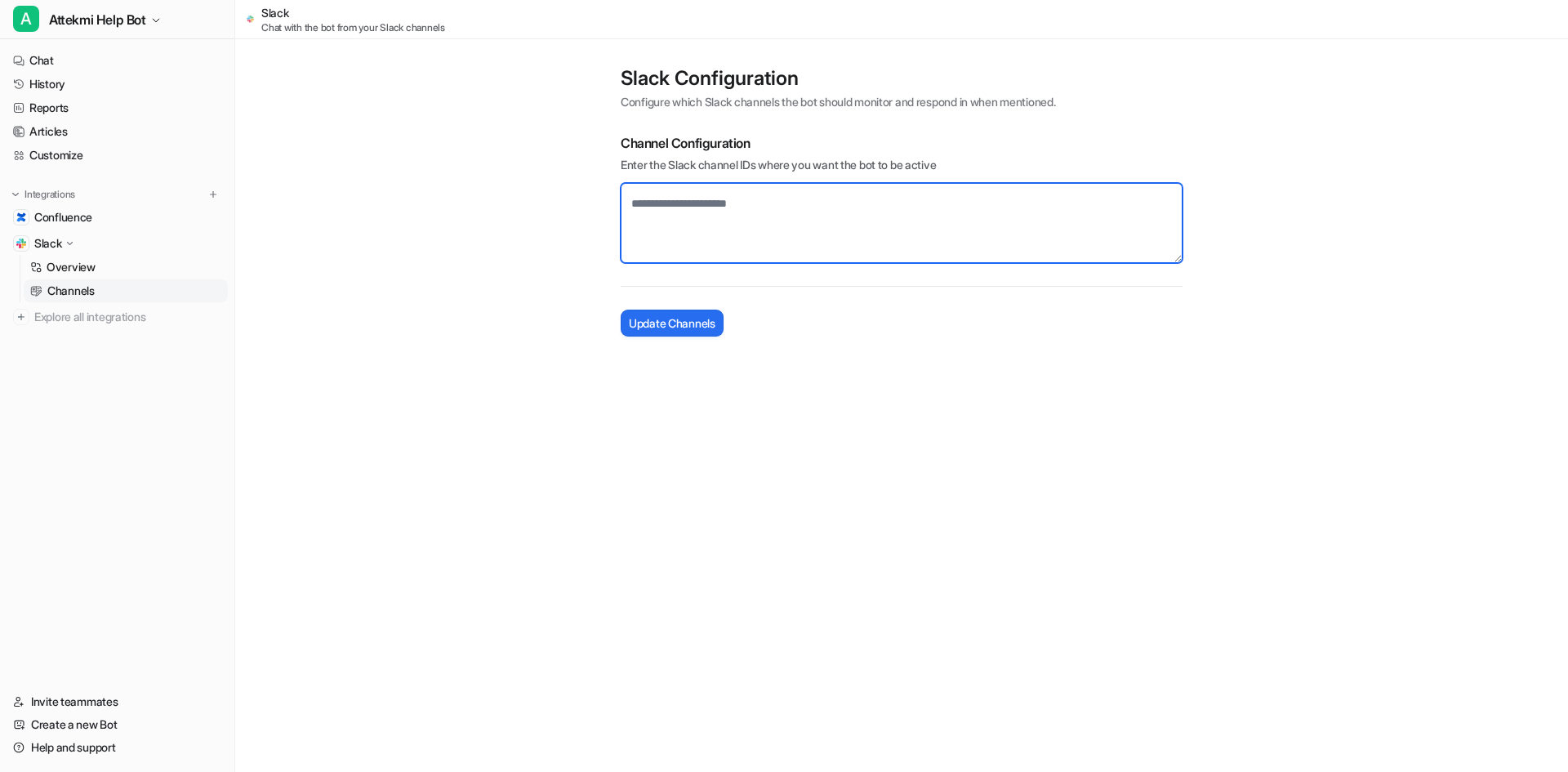
click at [712, 236] on textarea at bounding box center [901, 223] width 562 height 80
paste textarea "**********"
type textarea "**********"
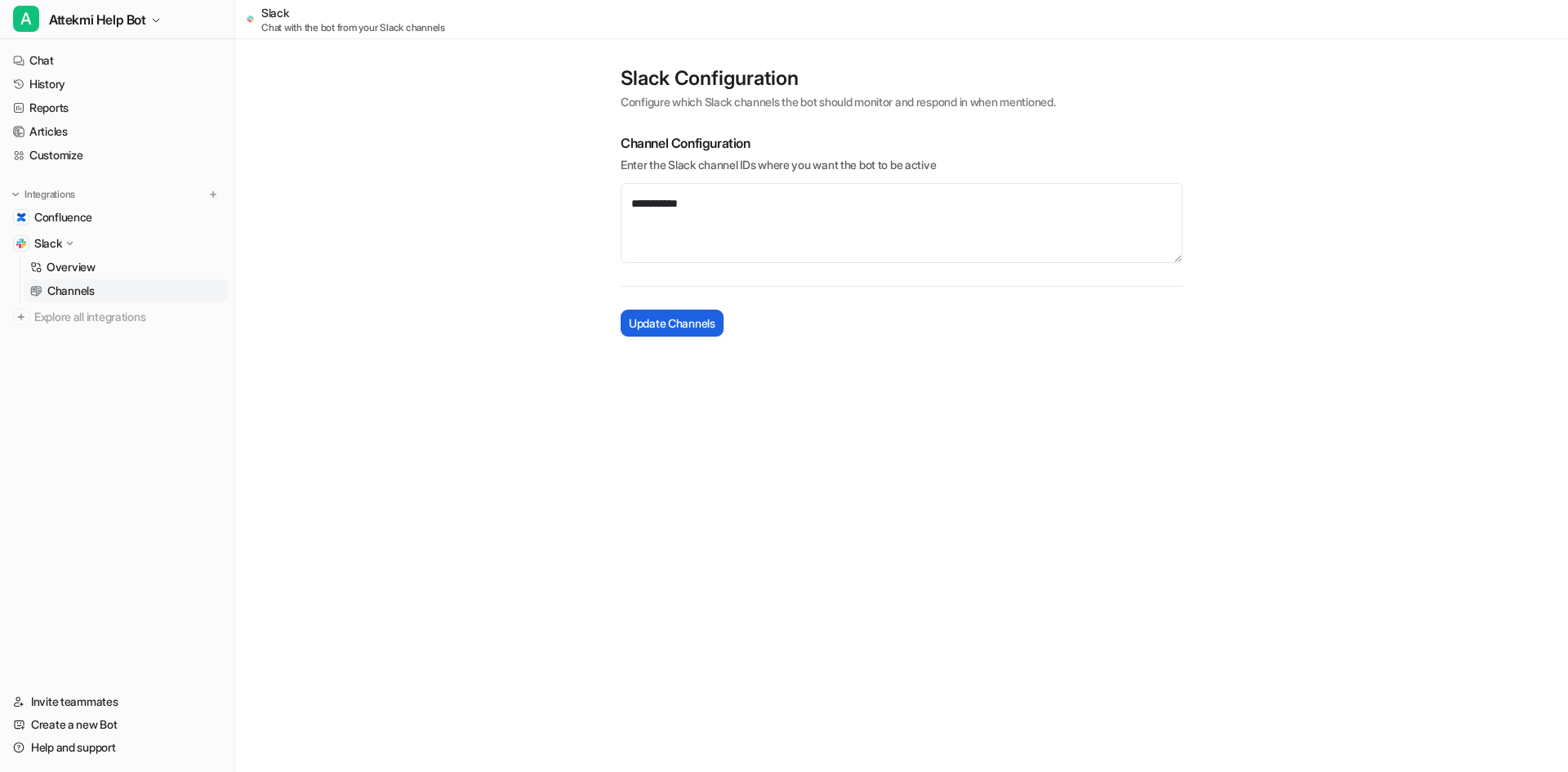
click at [699, 316] on span "Update Channels" at bounding box center [671, 323] width 86 height 17
click at [54, 86] on link "History" at bounding box center [117, 83] width 221 height 23
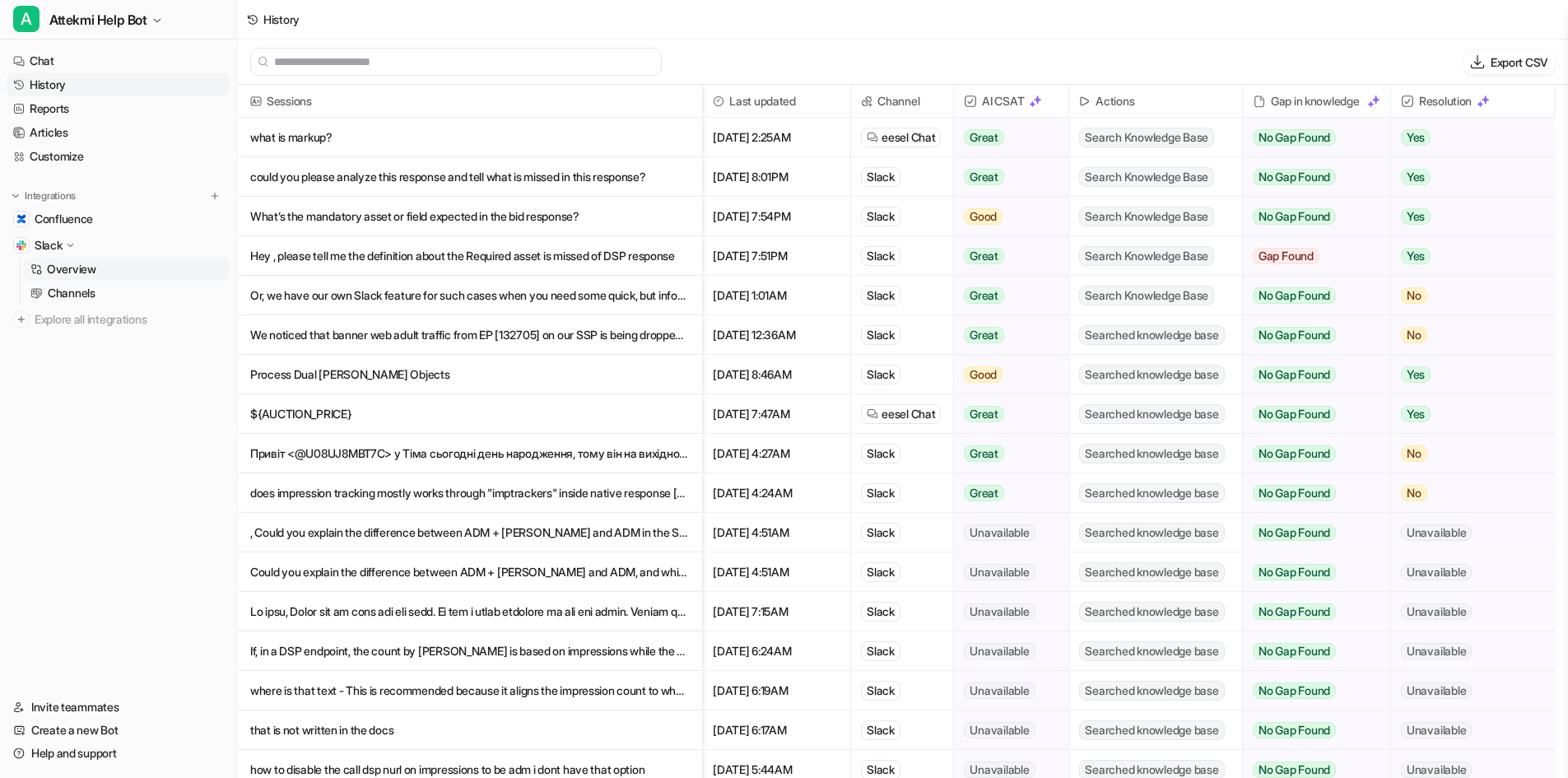
click at [80, 272] on p "Overview" at bounding box center [71, 269] width 49 height 16
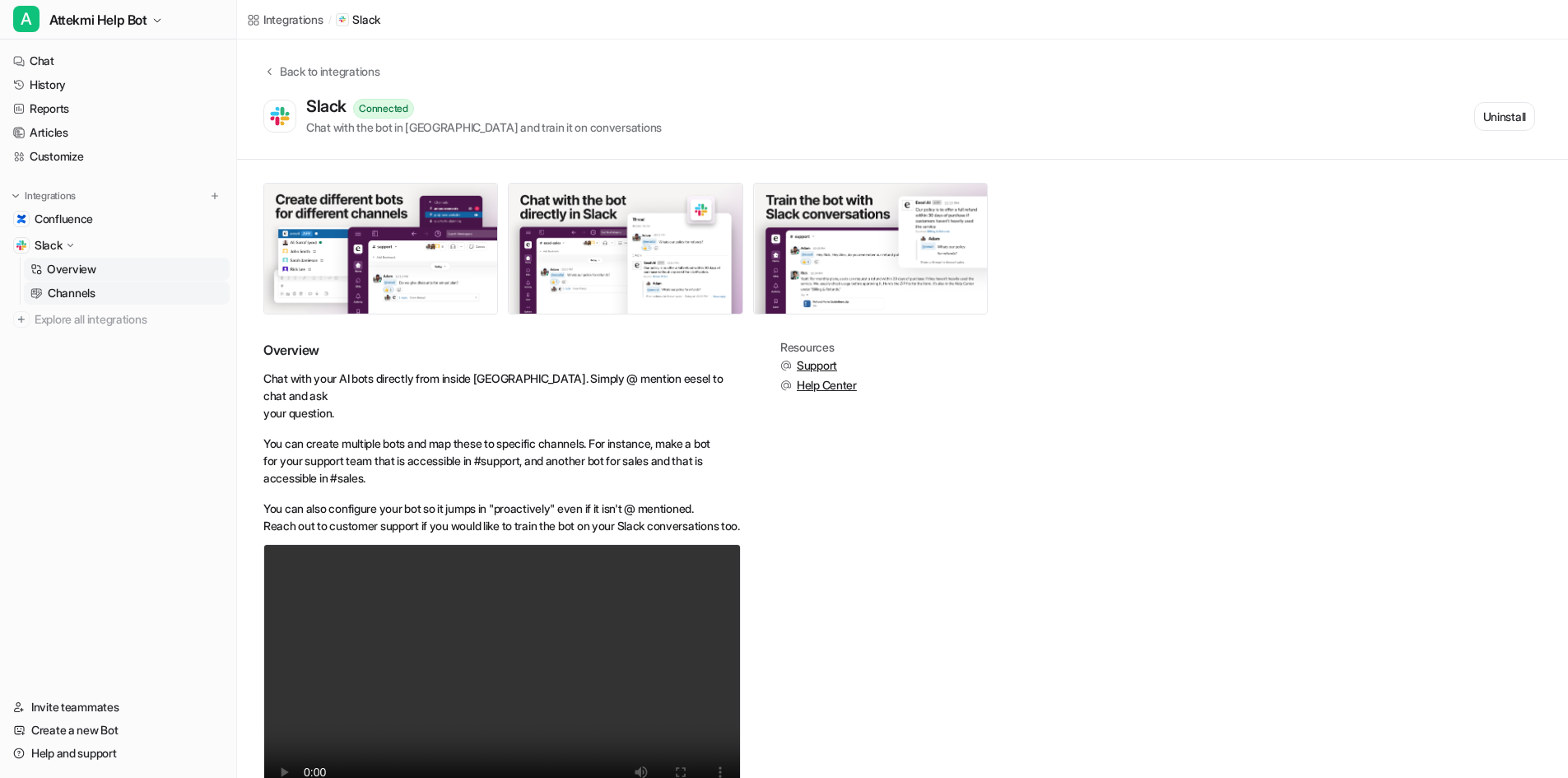
click at [63, 288] on p "Channels" at bounding box center [71, 293] width 48 height 16
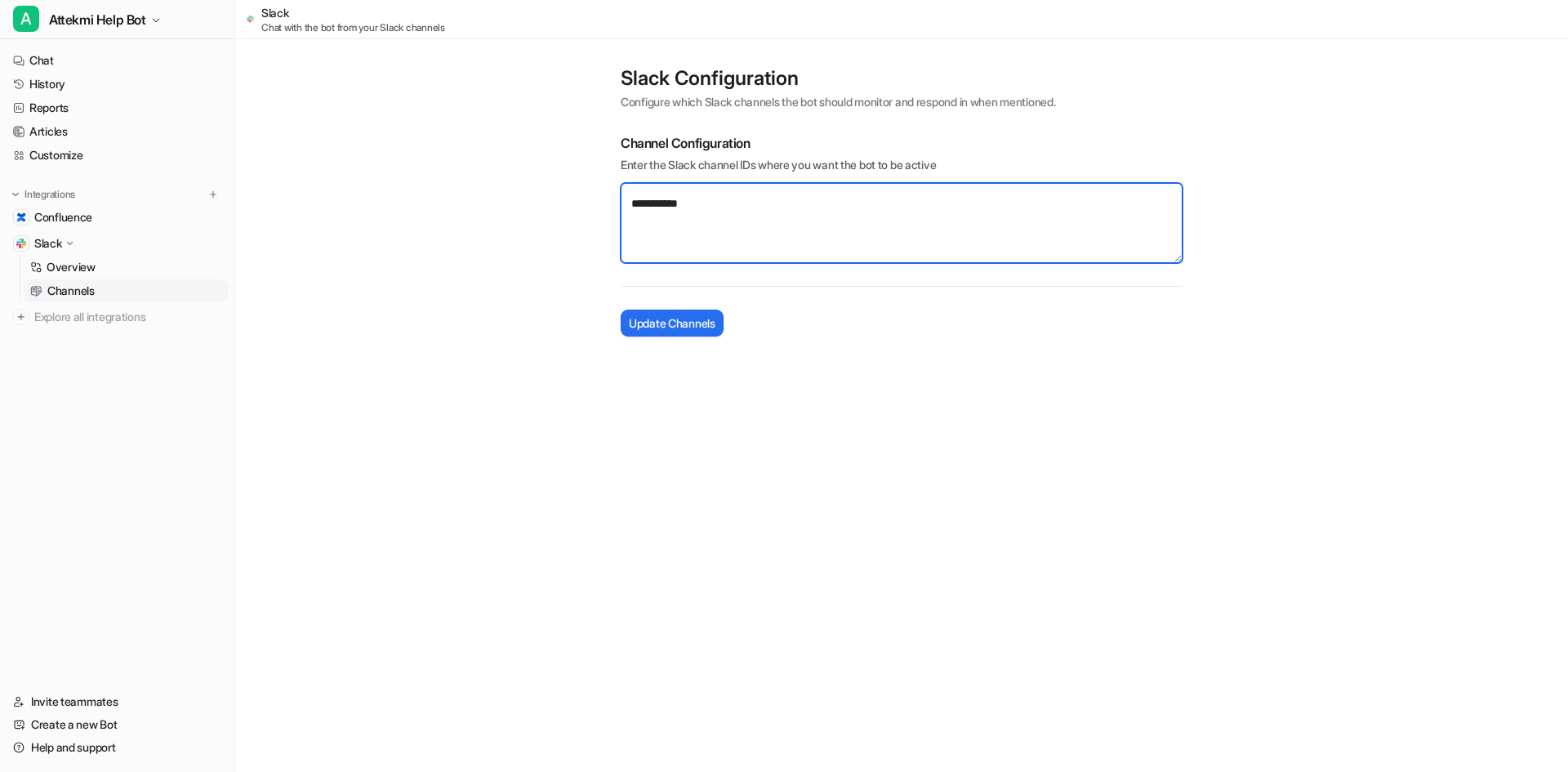
drag, startPoint x: 796, startPoint y: 210, endPoint x: 535, endPoint y: 202, distance: 261.1
click at [535, 202] on main "**********" at bounding box center [901, 196] width 1333 height 314
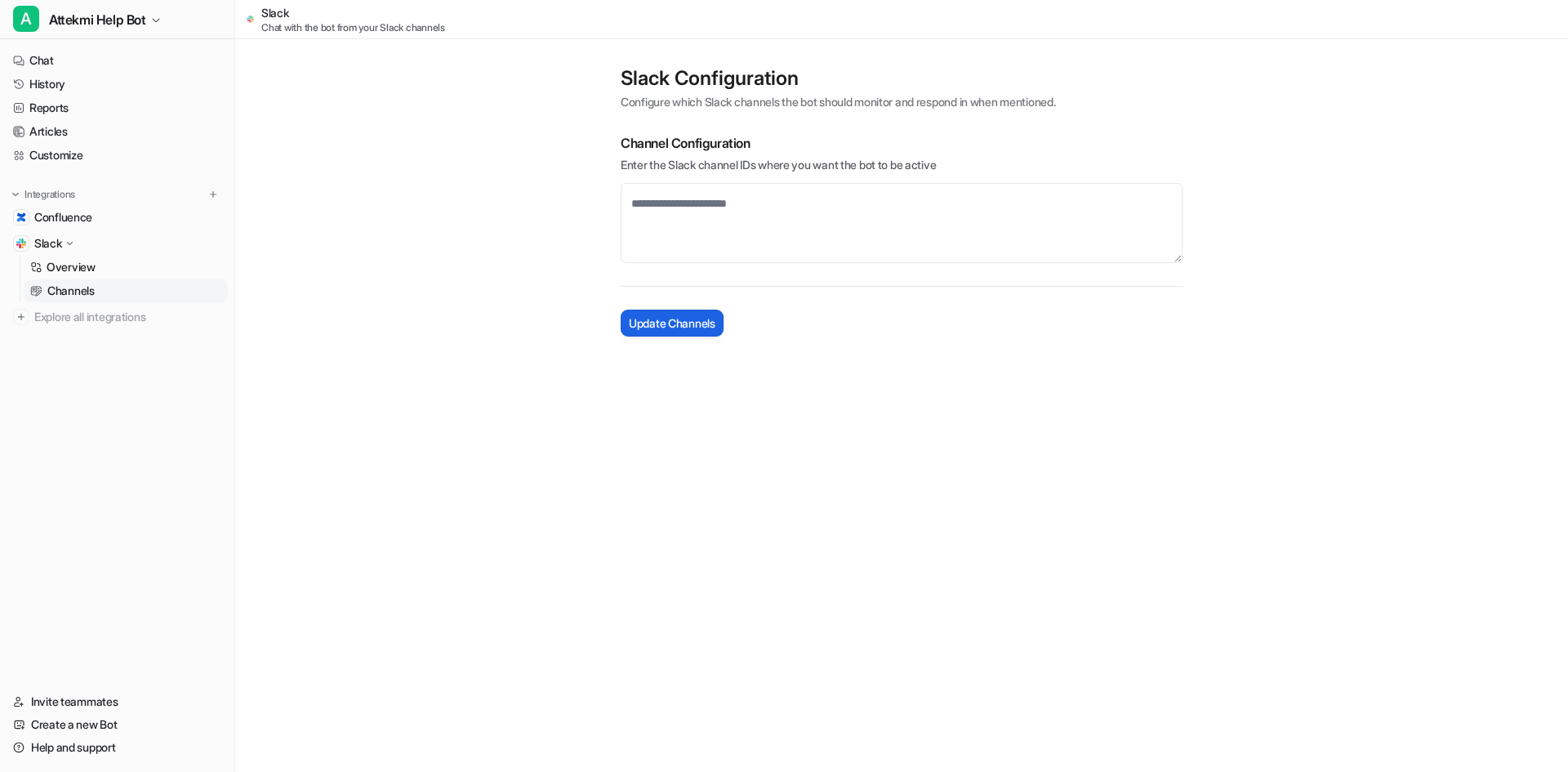
click at [672, 320] on span "Update Channels" at bounding box center [671, 323] width 86 height 17
click at [728, 458] on div "Slack Chat with the bot from your Slack channels Slack Configuration Configure …" at bounding box center [784, 386] width 1568 height 772
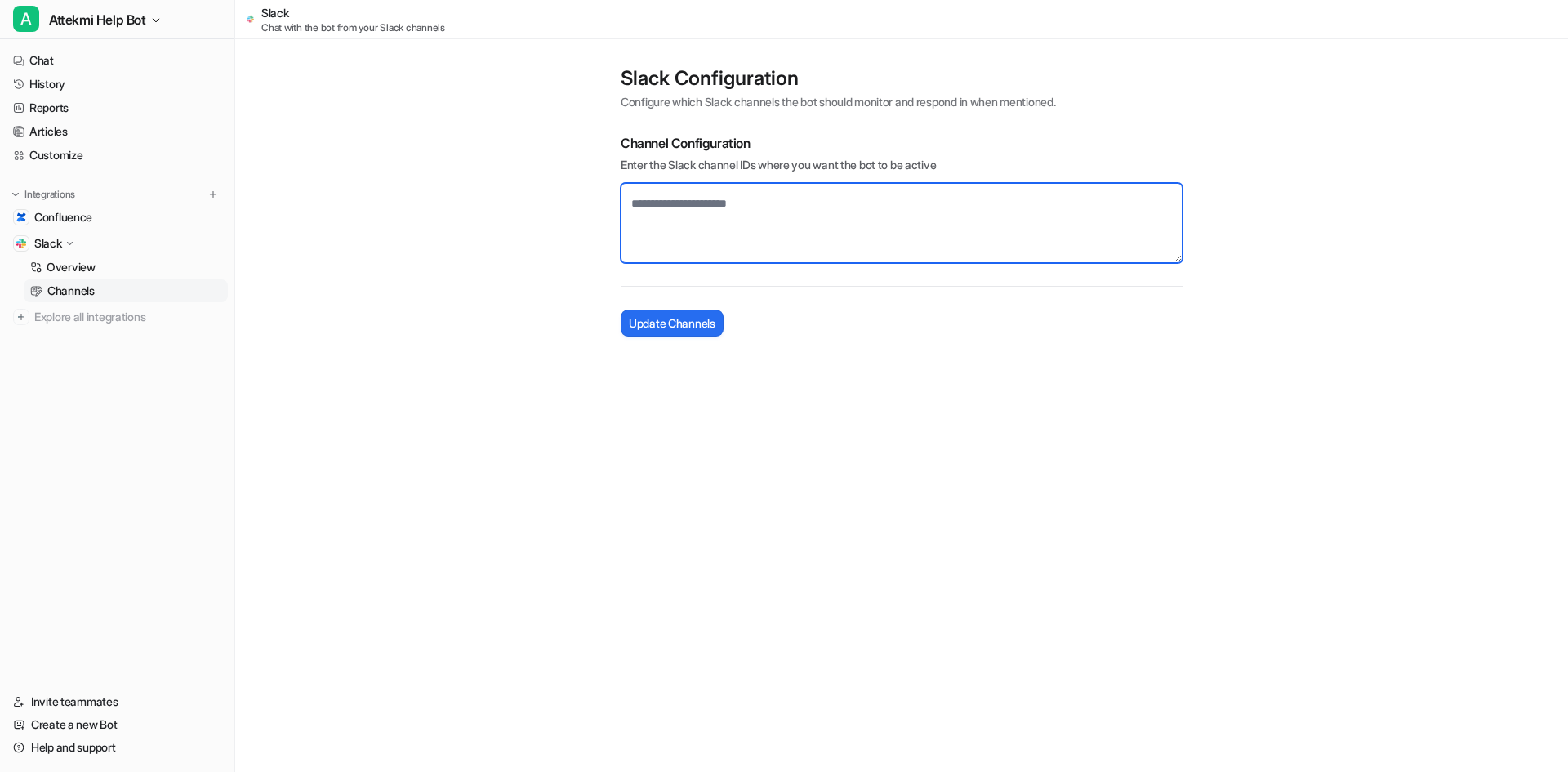
click at [716, 216] on textarea at bounding box center [901, 223] width 562 height 80
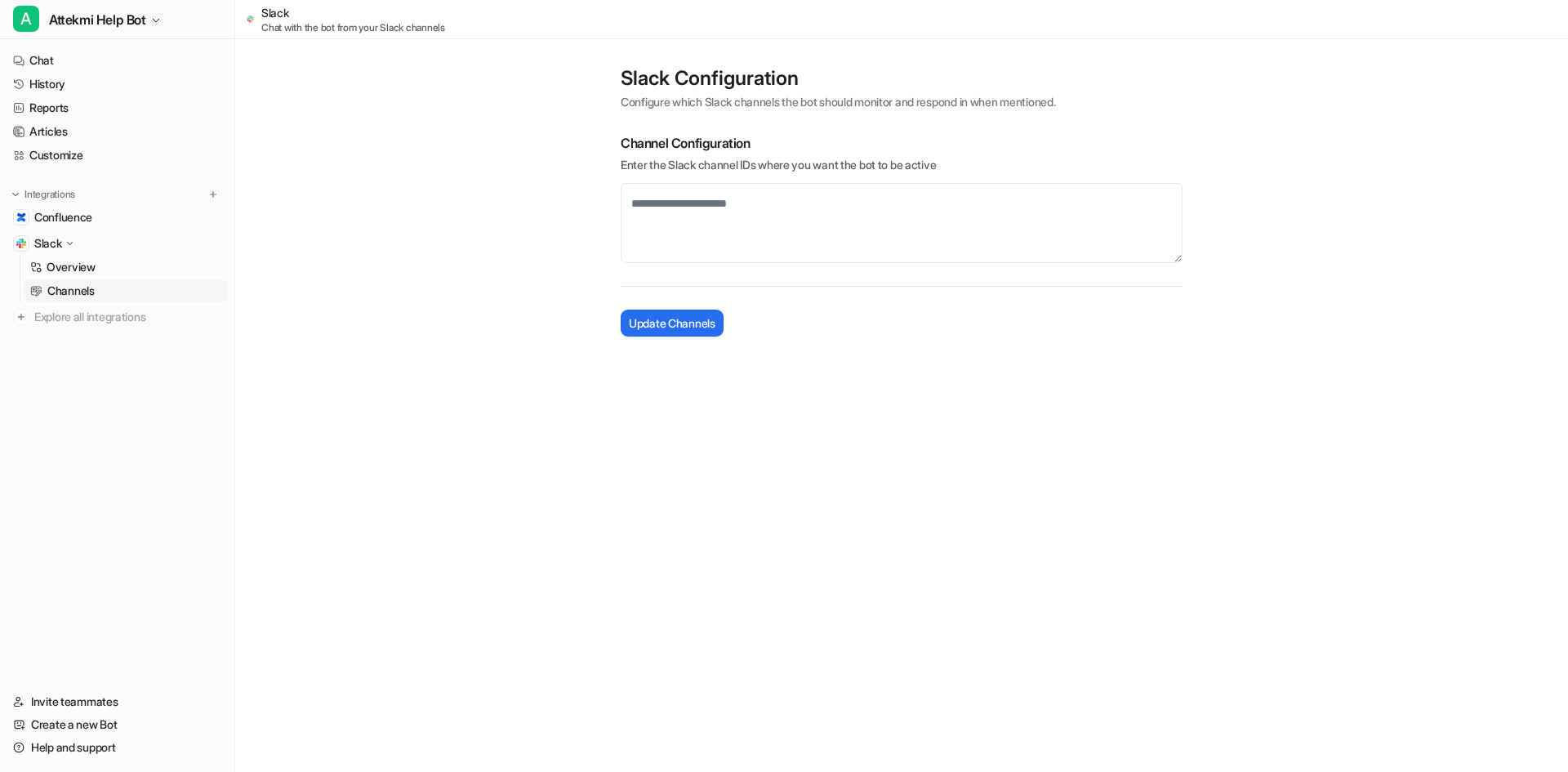
click at [618, 367] on div "Slack Chat with the bot from your Slack channels Slack Configuration Configure …" at bounding box center [784, 386] width 1568 height 772
click at [54, 85] on link "History" at bounding box center [117, 83] width 221 height 23
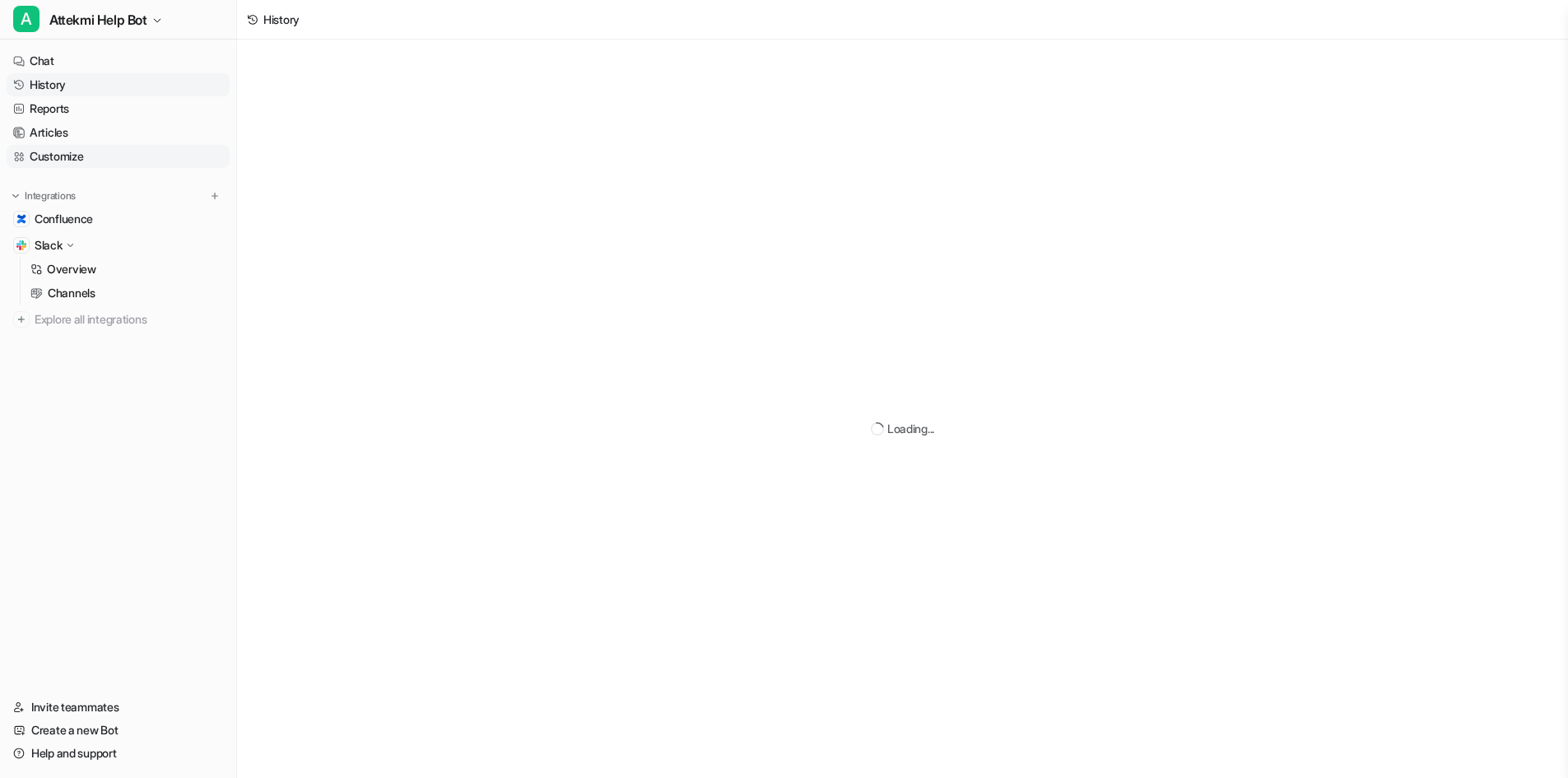
click at [62, 153] on link "Customize" at bounding box center [118, 155] width 223 height 23
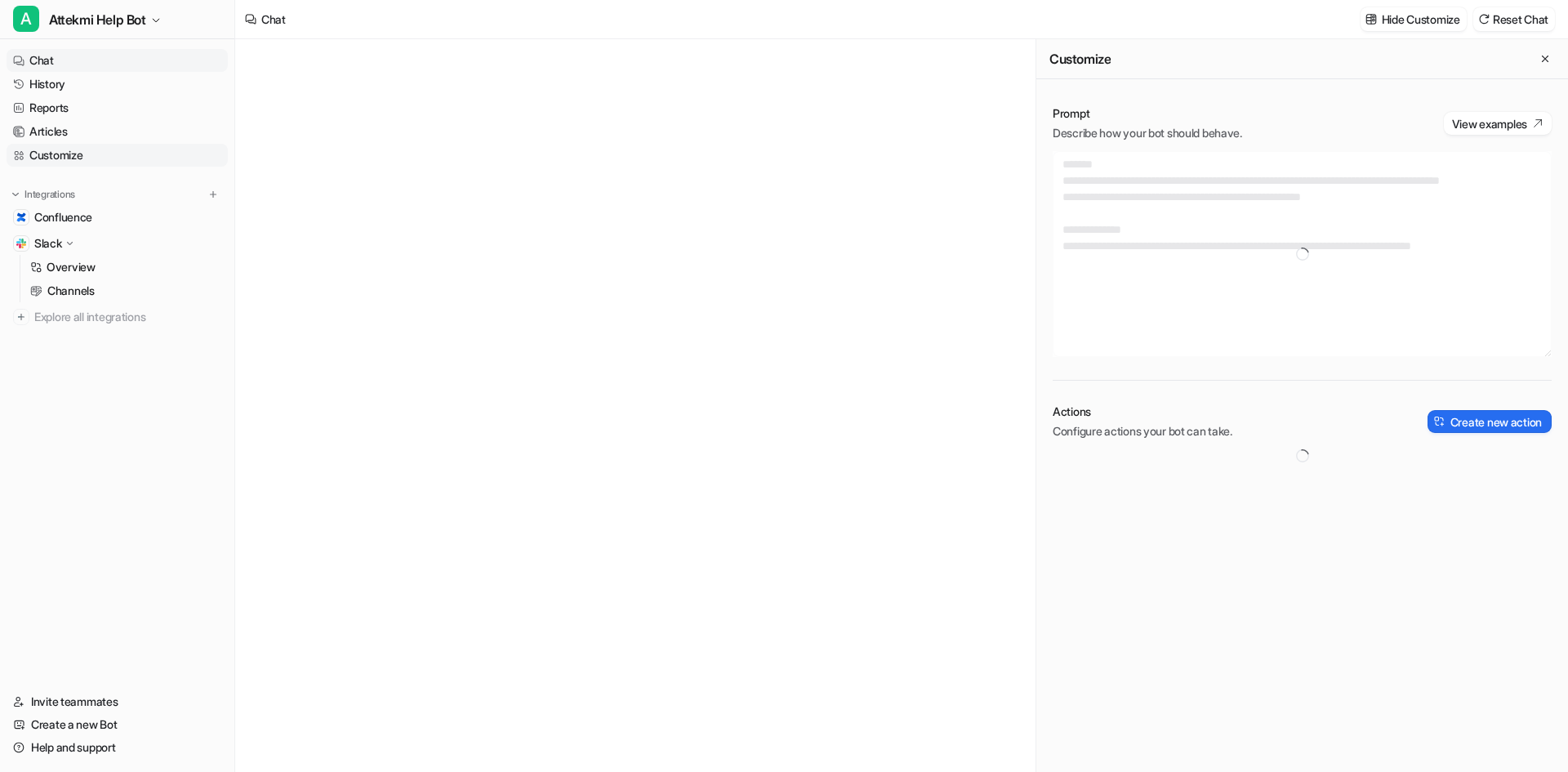
type textarea "**********"
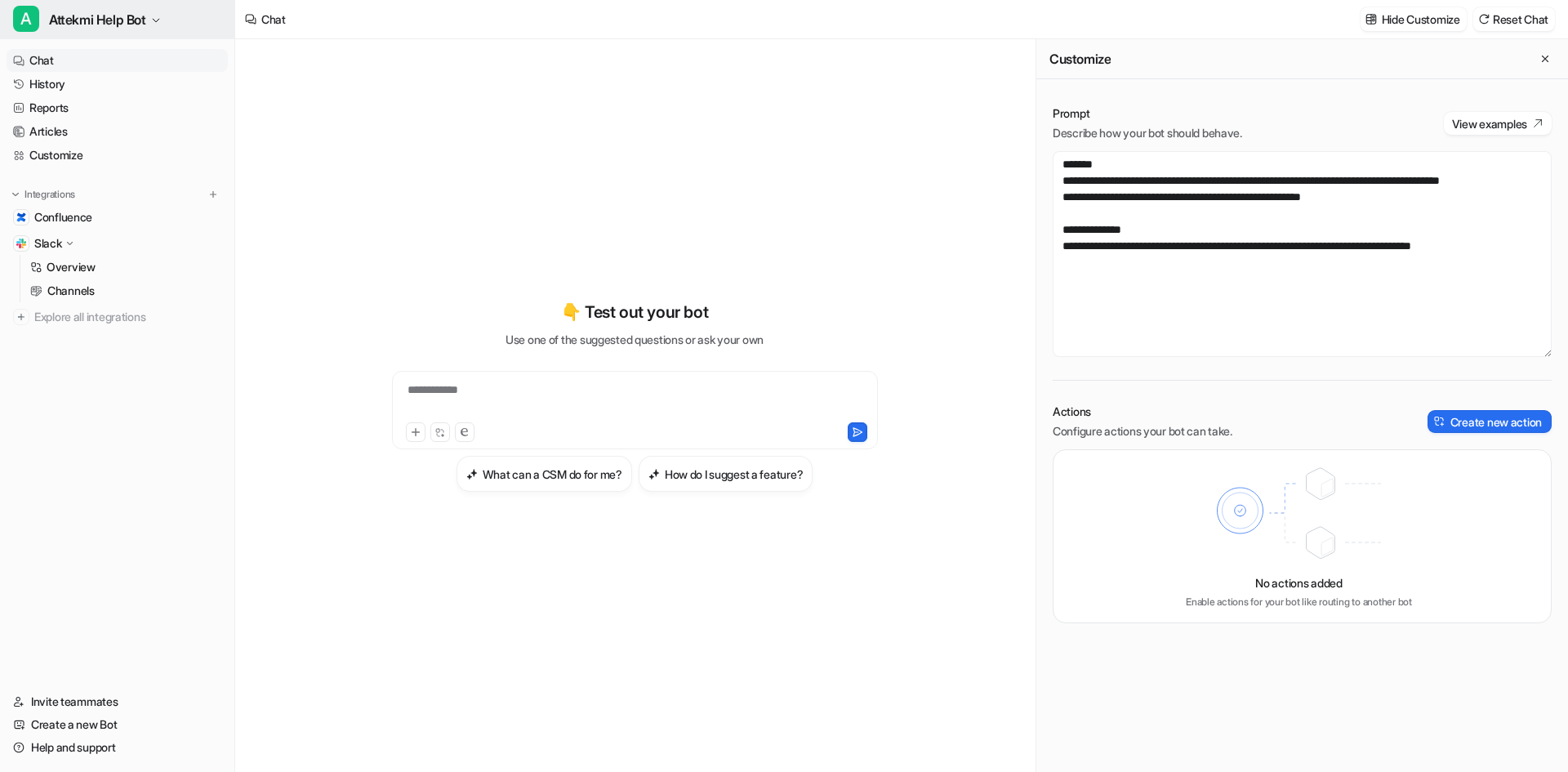
click at [74, 23] on span "Attekmi Help Bot" at bounding box center [97, 19] width 97 height 23
click at [78, 62] on div "A Attekmi Help Bot" at bounding box center [74, 62] width 103 height 17
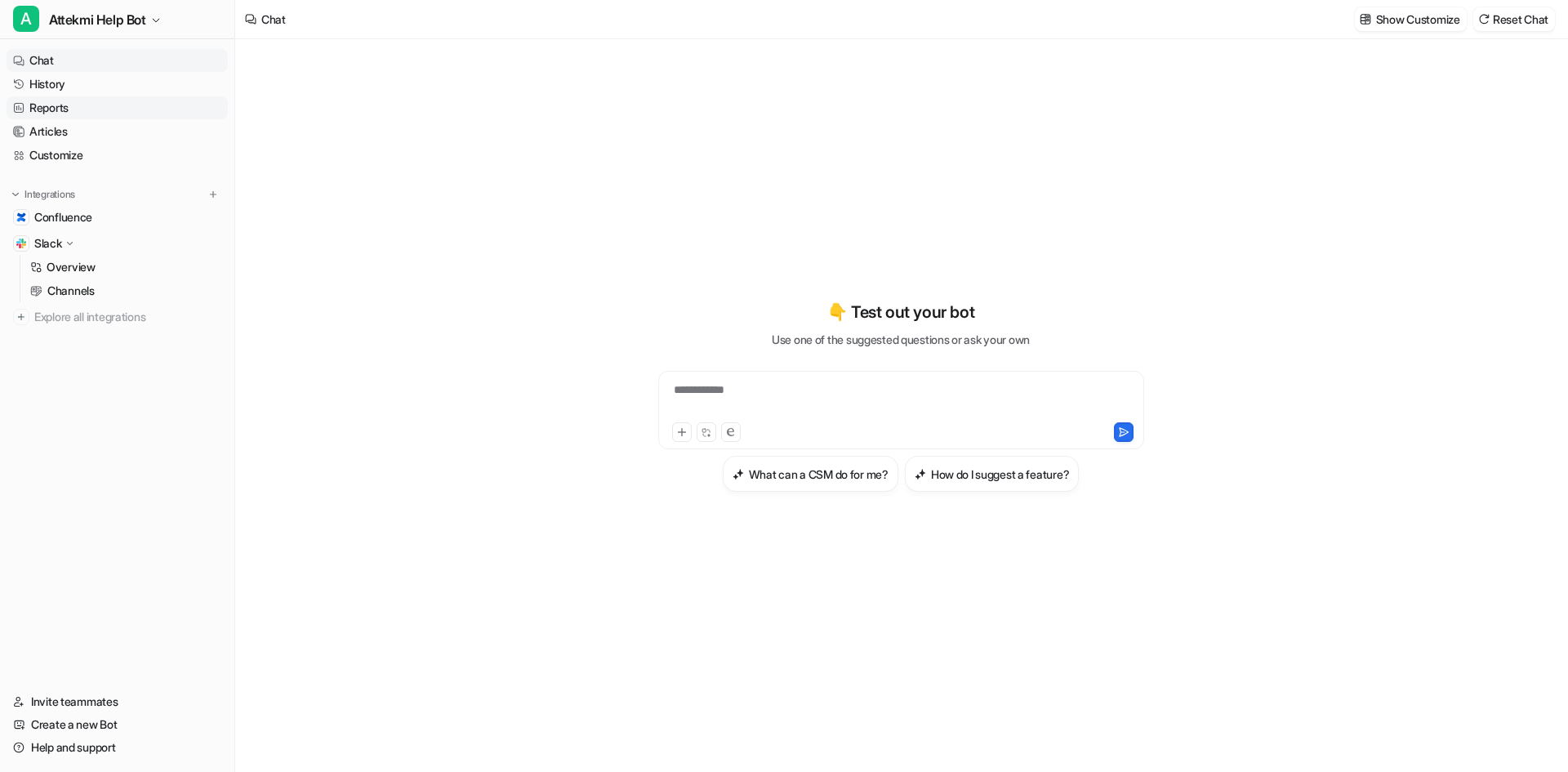
click at [64, 108] on link "Reports" at bounding box center [117, 107] width 221 height 23
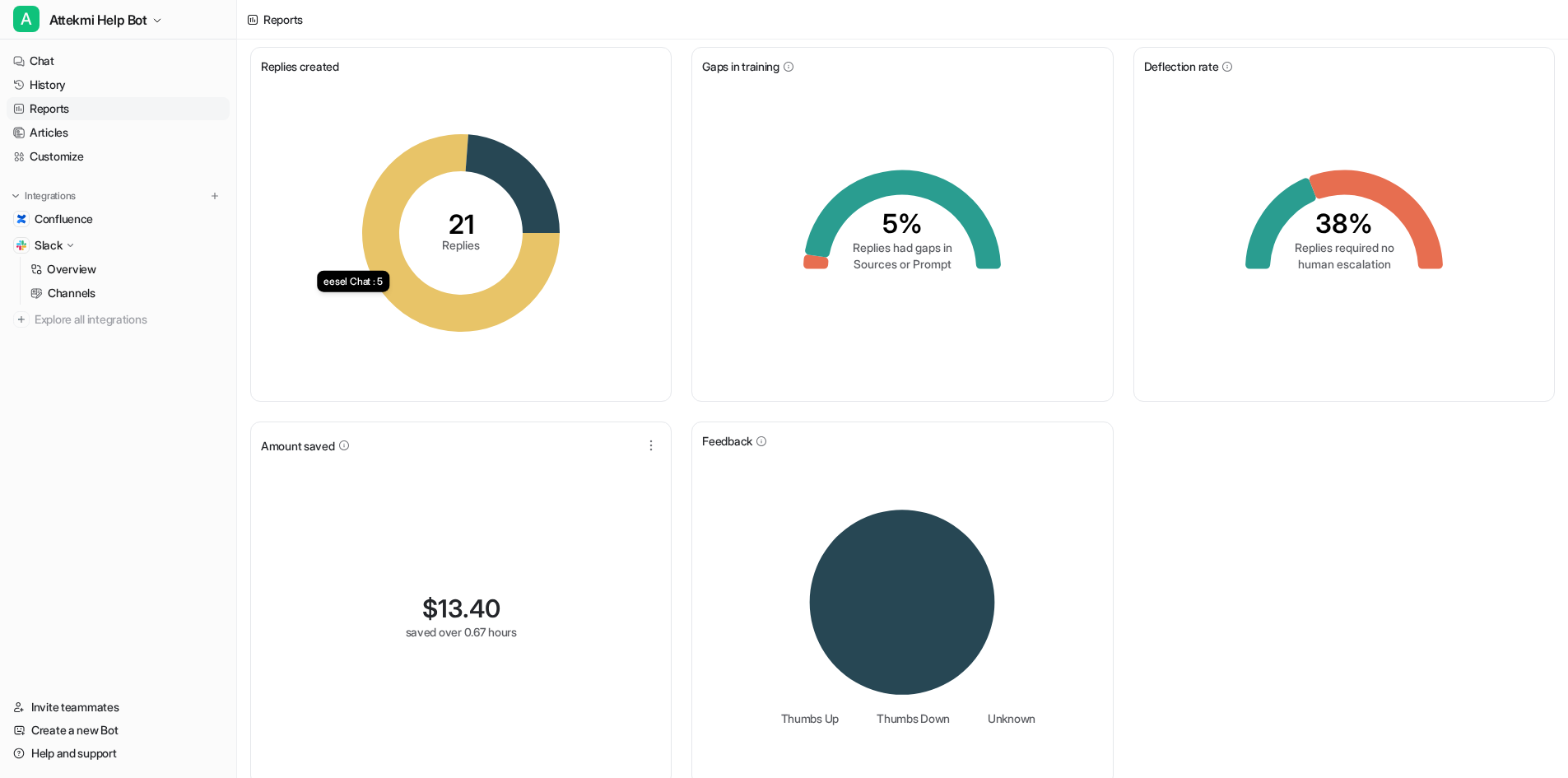
scroll to position [57, 0]
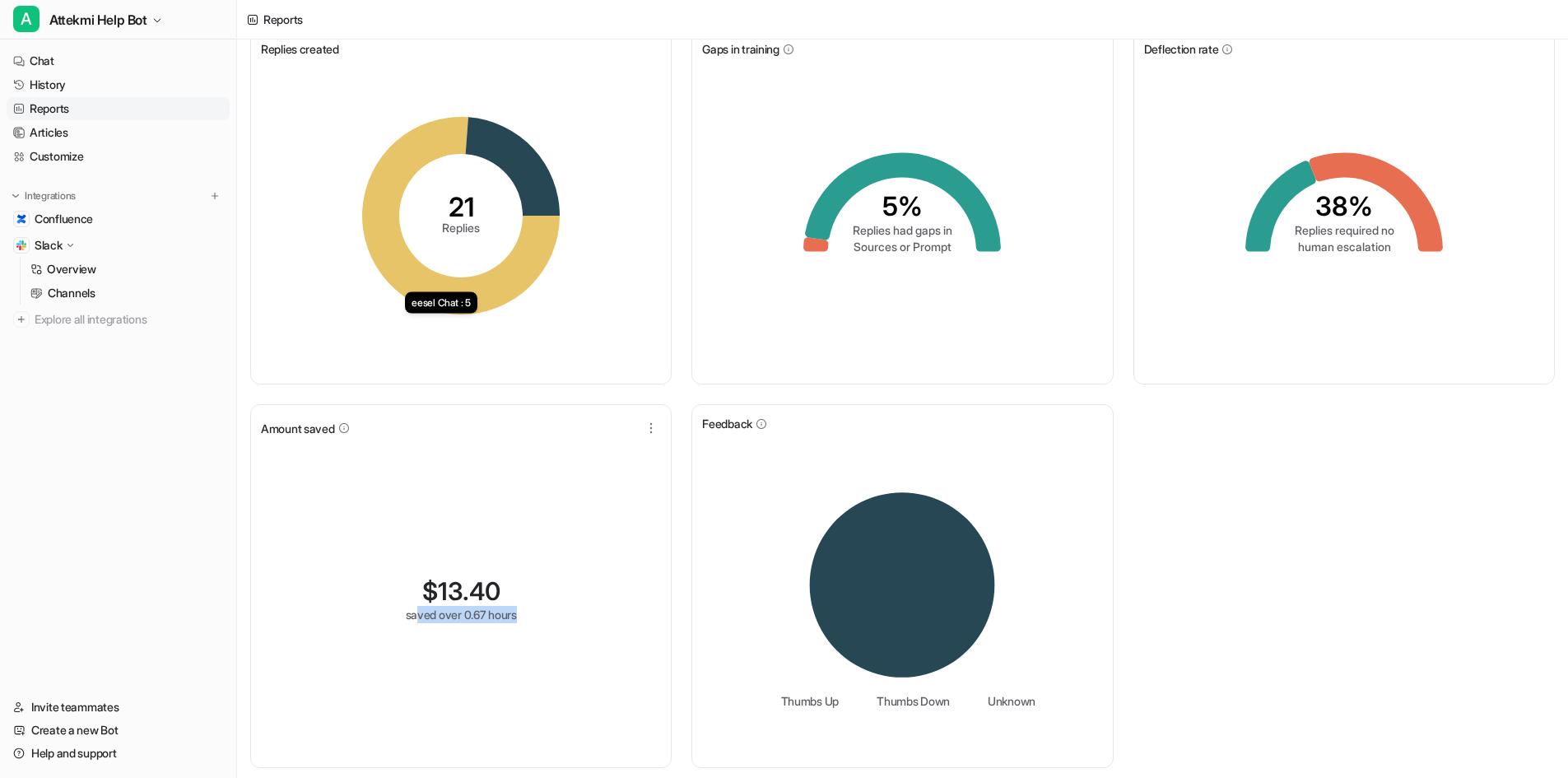
drag, startPoint x: 441, startPoint y: 600, endPoint x: 586, endPoint y: 625, distance: 147.1
click at [586, 625] on div "$ 13.40 saved over 0.67 hours" at bounding box center [460, 599] width 400 height 316
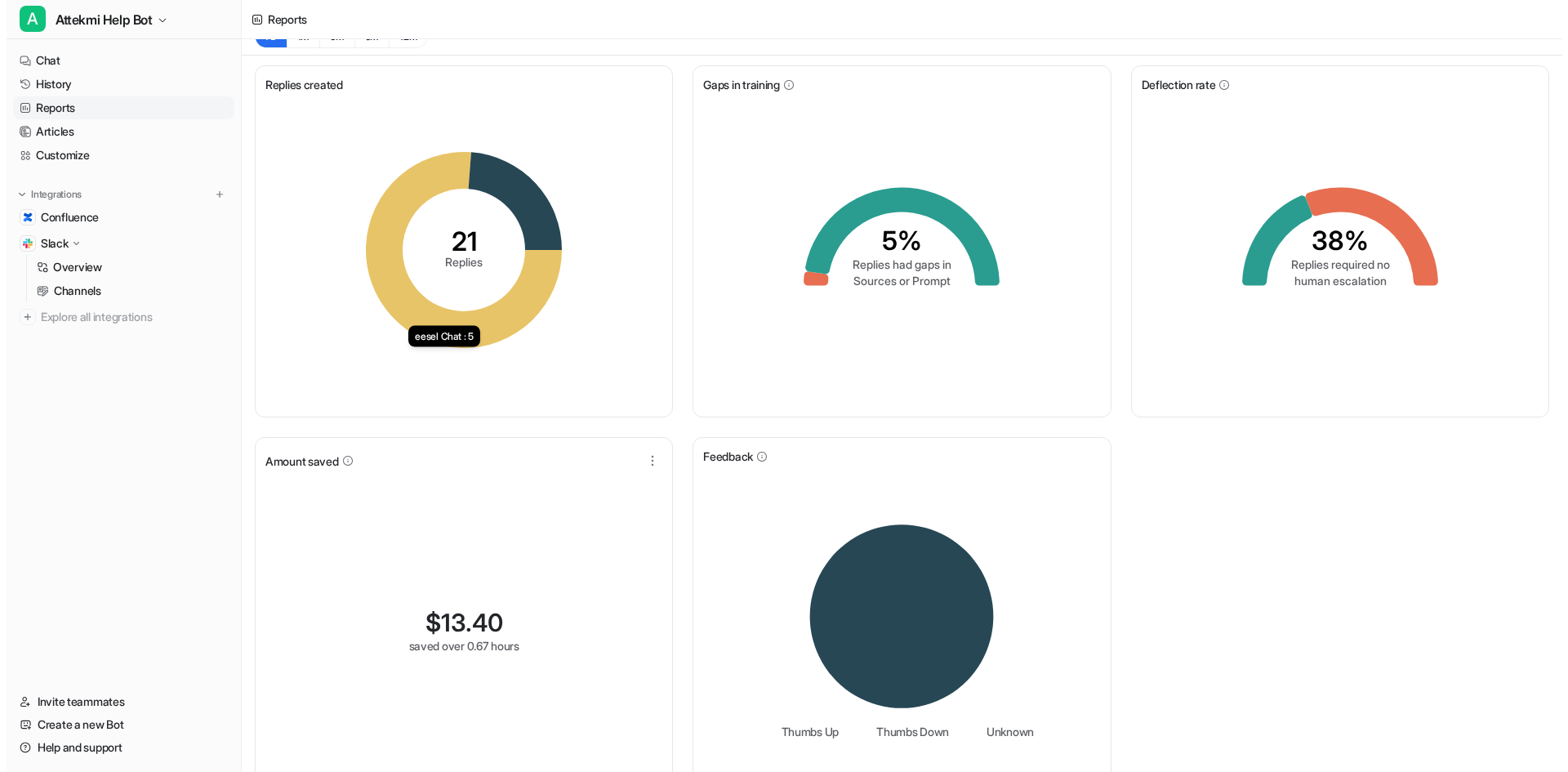
scroll to position [0, 0]
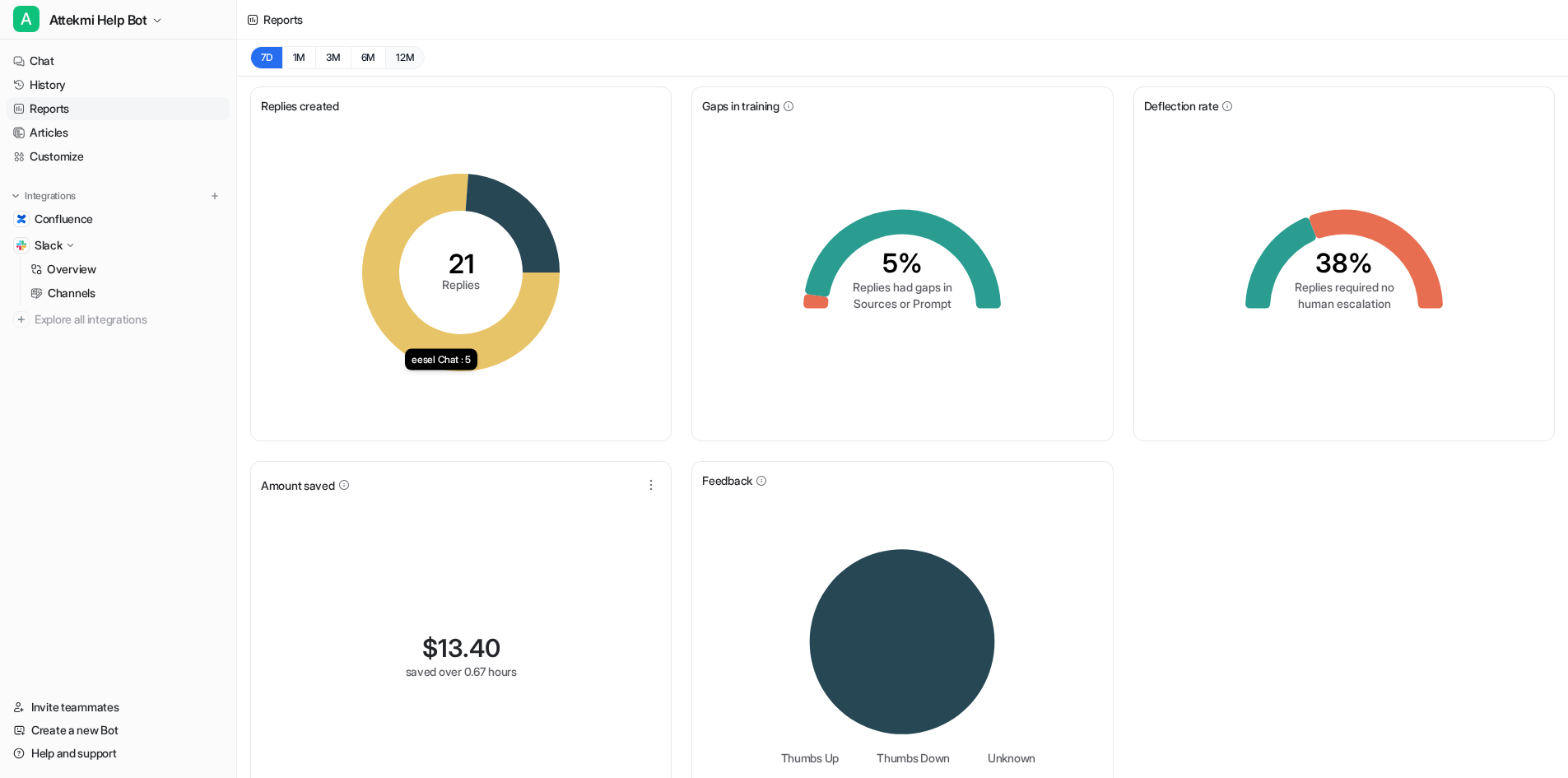
click at [400, 62] on button "12M" at bounding box center [404, 57] width 39 height 23
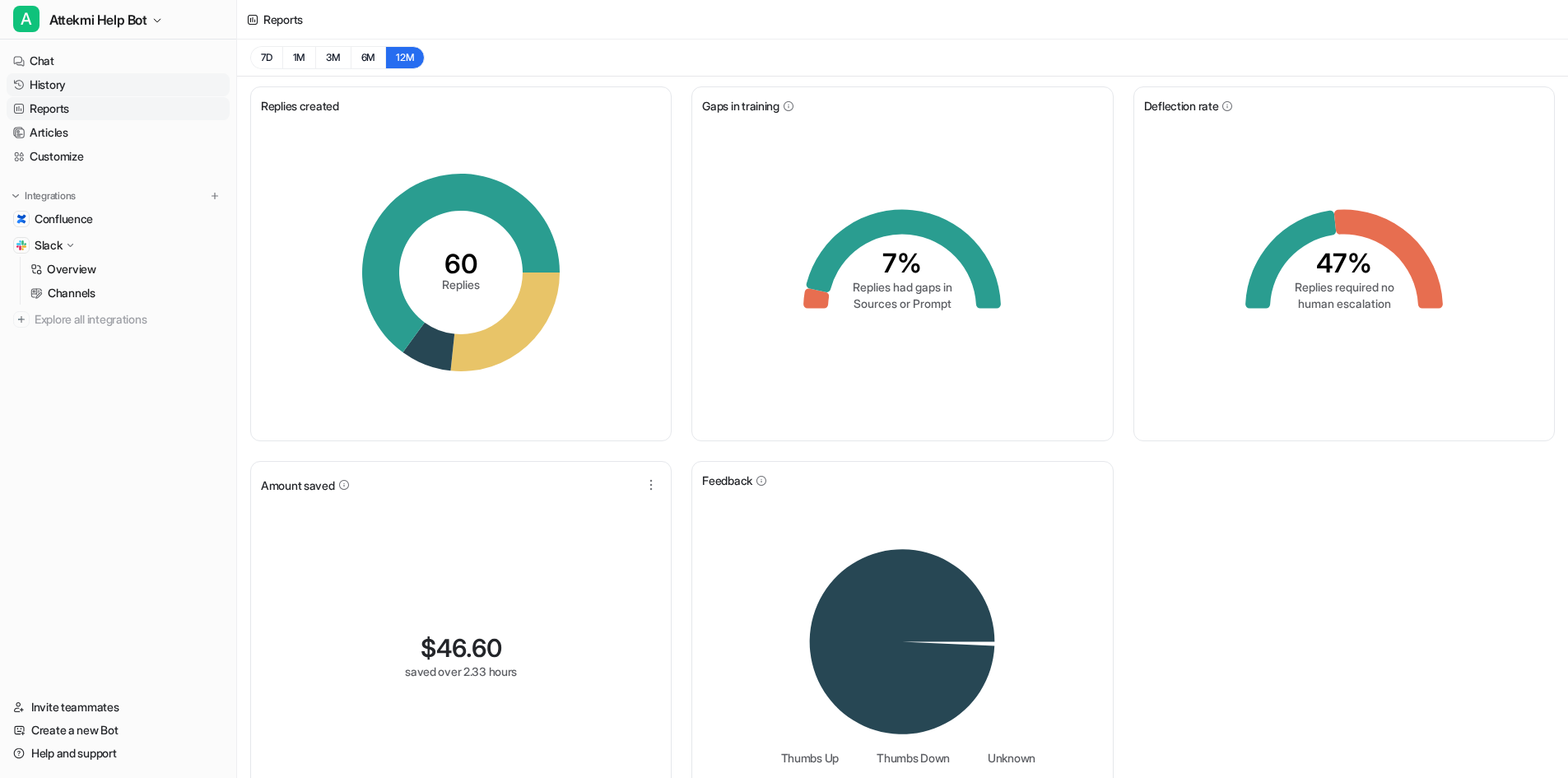
click at [60, 90] on link "History" at bounding box center [118, 84] width 223 height 23
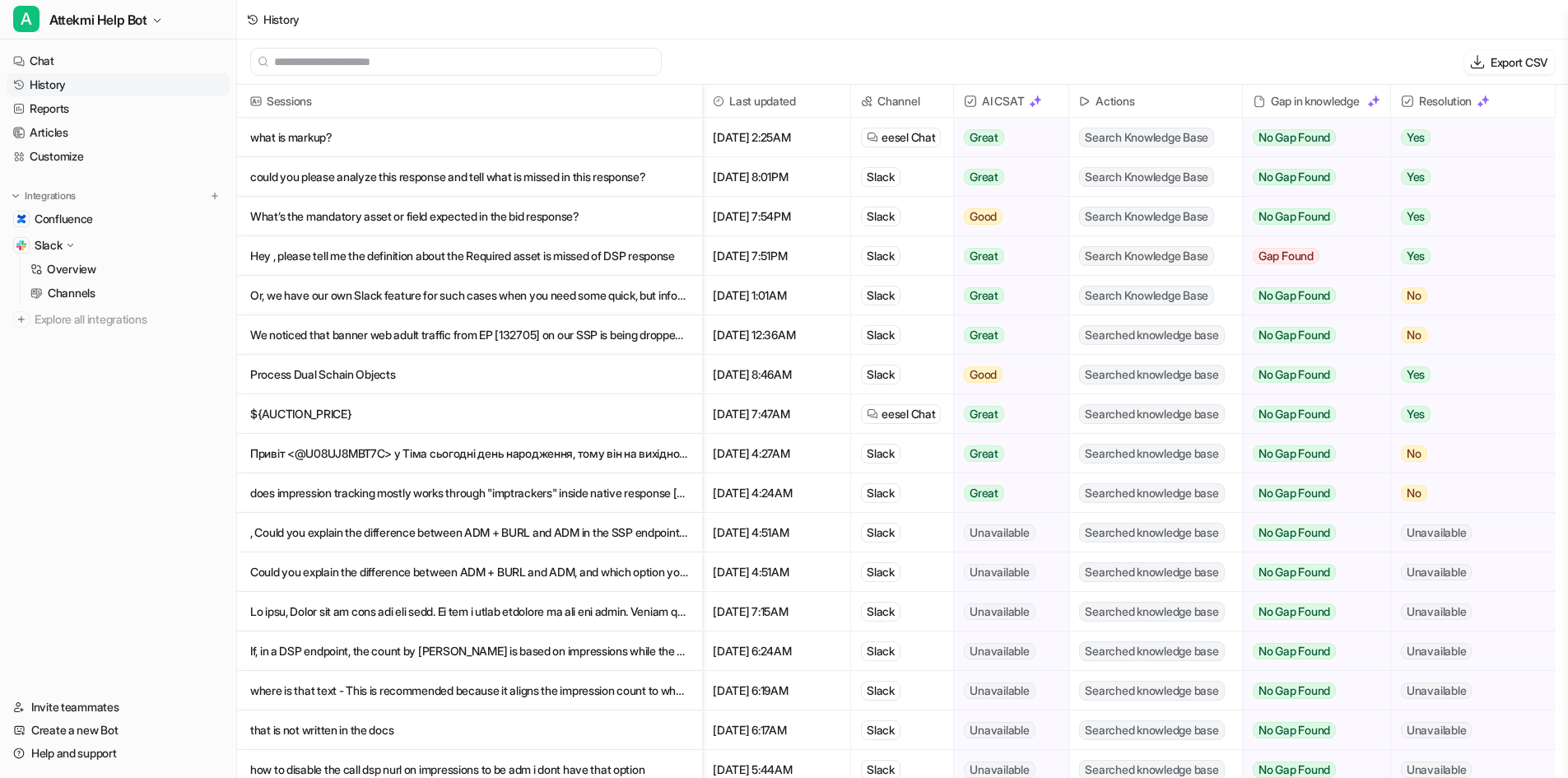
click at [55, 77] on link "History" at bounding box center [118, 84] width 223 height 23
click at [54, 70] on link "Chat" at bounding box center [118, 60] width 223 height 23
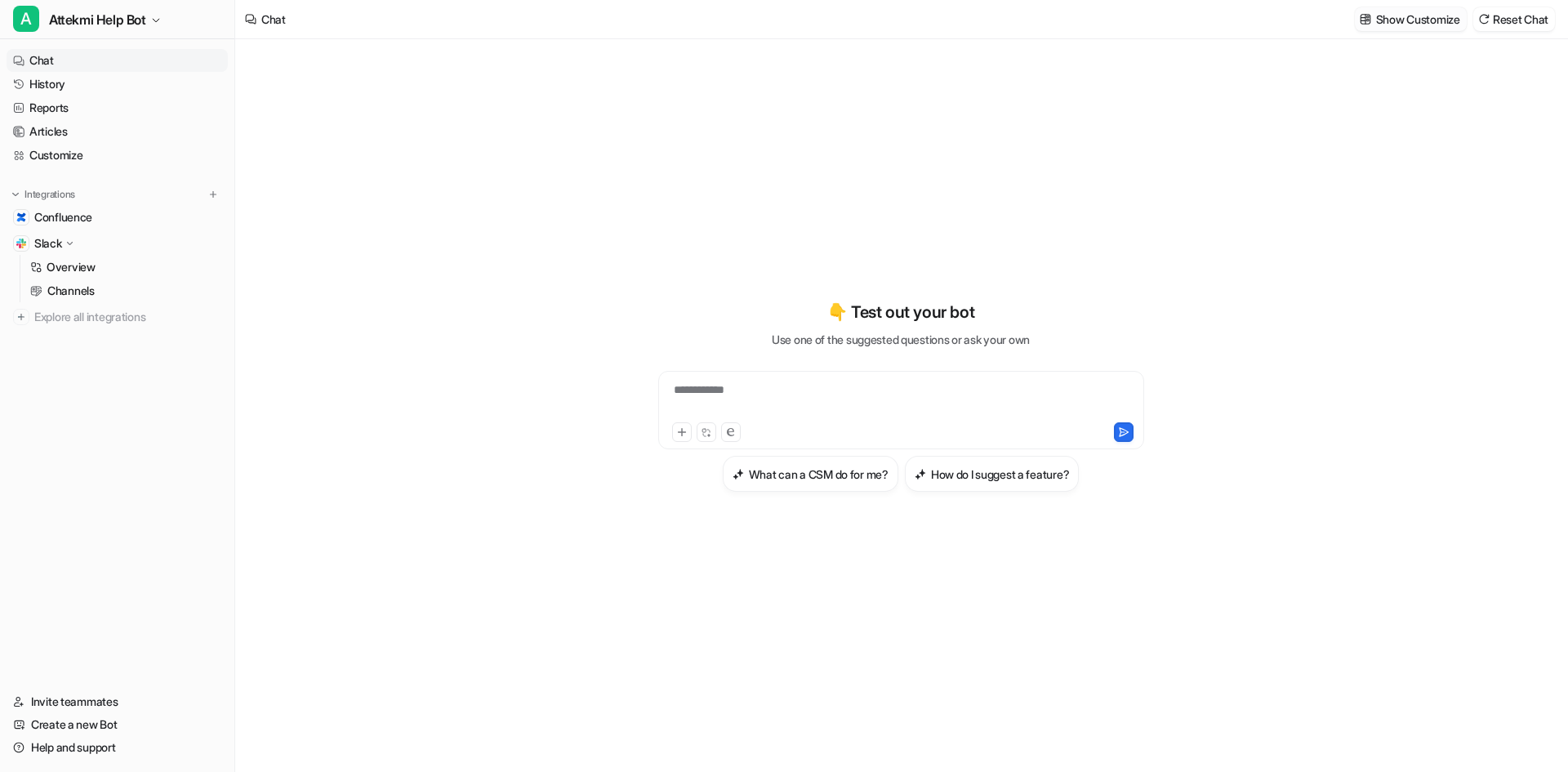
click at [1409, 20] on p "Show Customize" at bounding box center [1418, 19] width 84 height 17
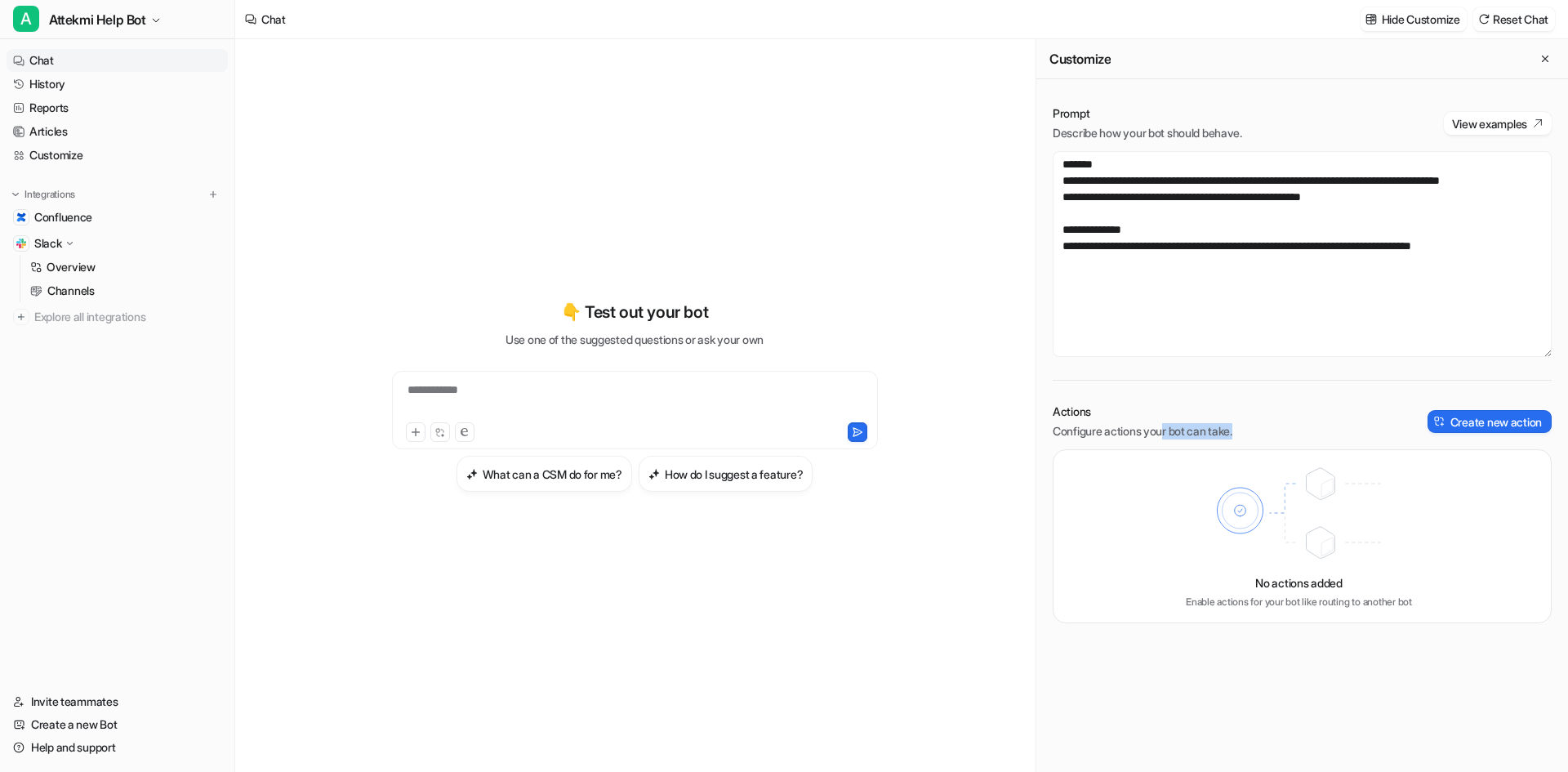
drag, startPoint x: 1165, startPoint y: 434, endPoint x: 1272, endPoint y: 431, distance: 107.0
click at [1272, 431] on div "Actions Configure actions your bot can take. Create new action" at bounding box center [1302, 422] width 499 height 36
click at [1453, 420] on button "Create new action" at bounding box center [1489, 421] width 124 height 23
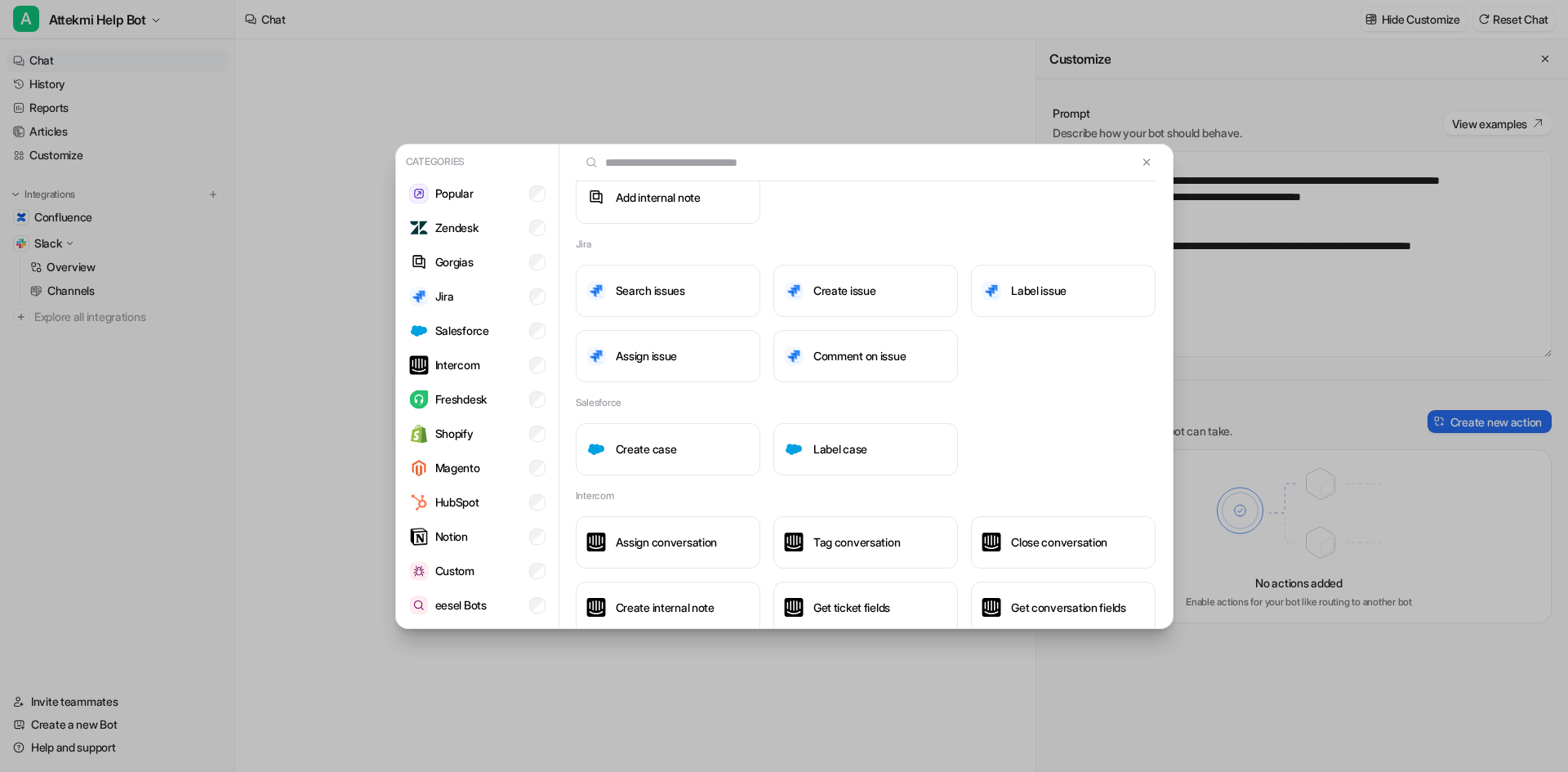
scroll to position [572, 0]
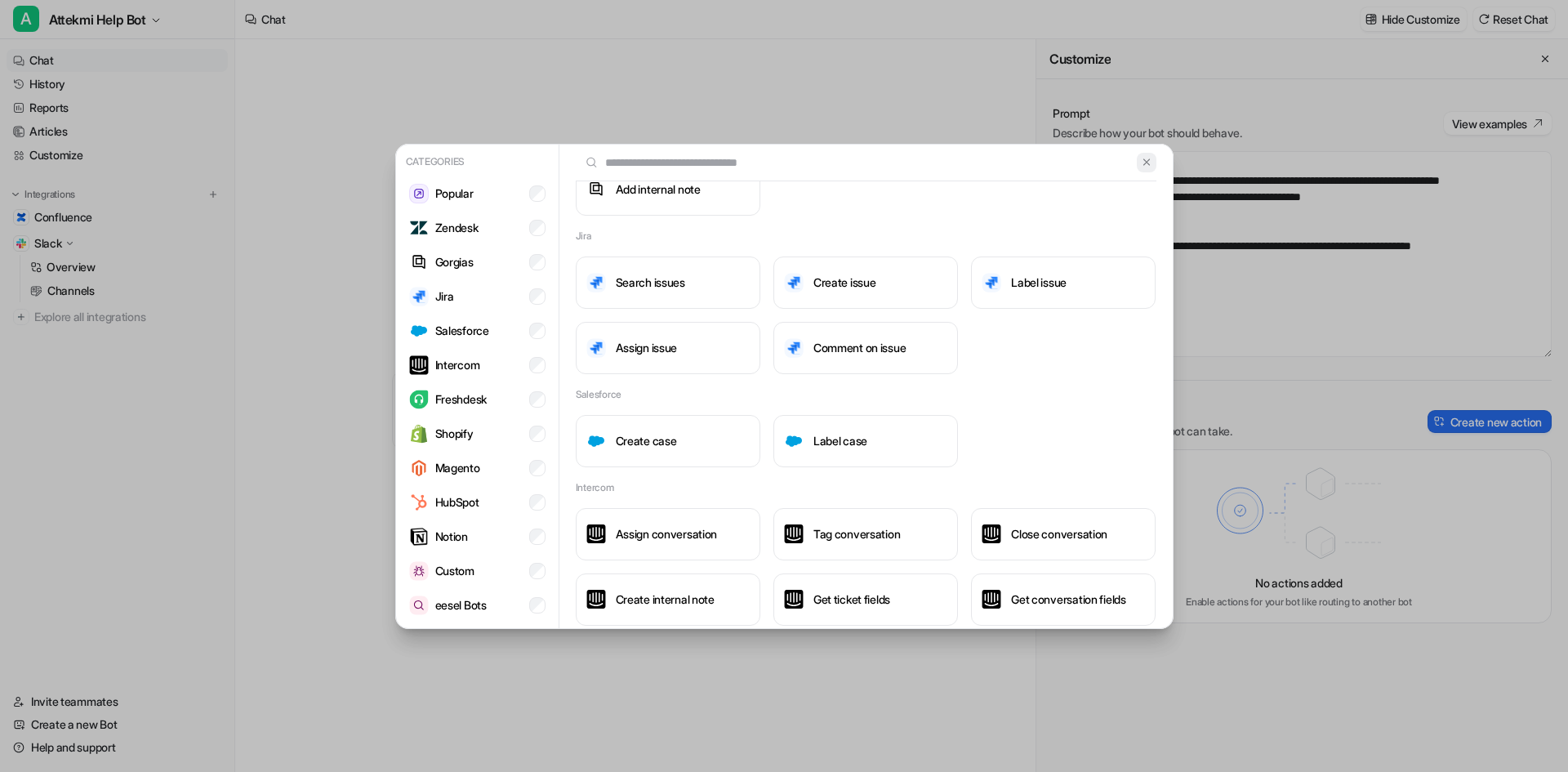
click at [1141, 160] on img at bounding box center [1146, 162] width 12 height 13
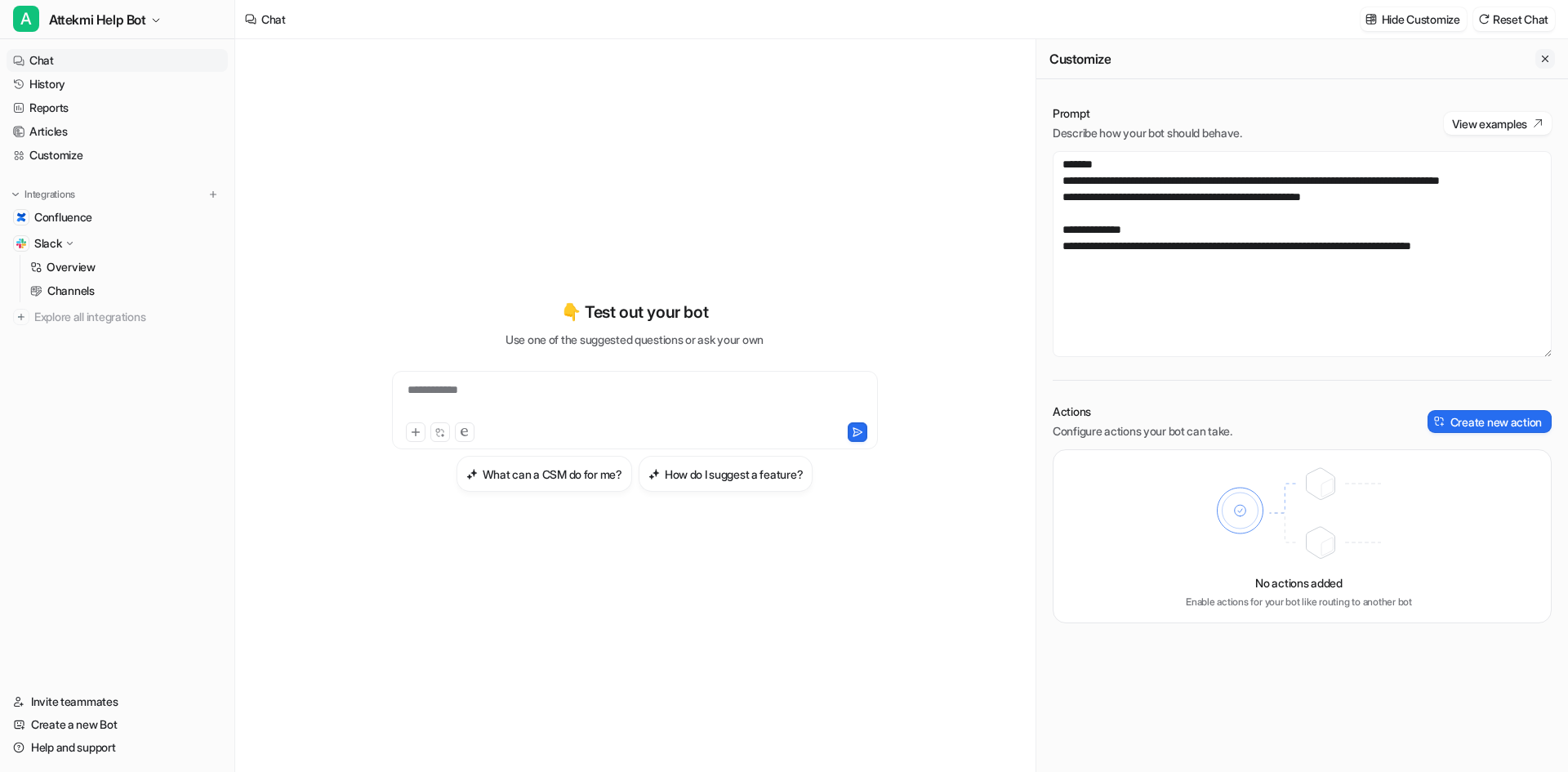
click at [1536, 61] on button "Close flyout" at bounding box center [1545, 59] width 20 height 20
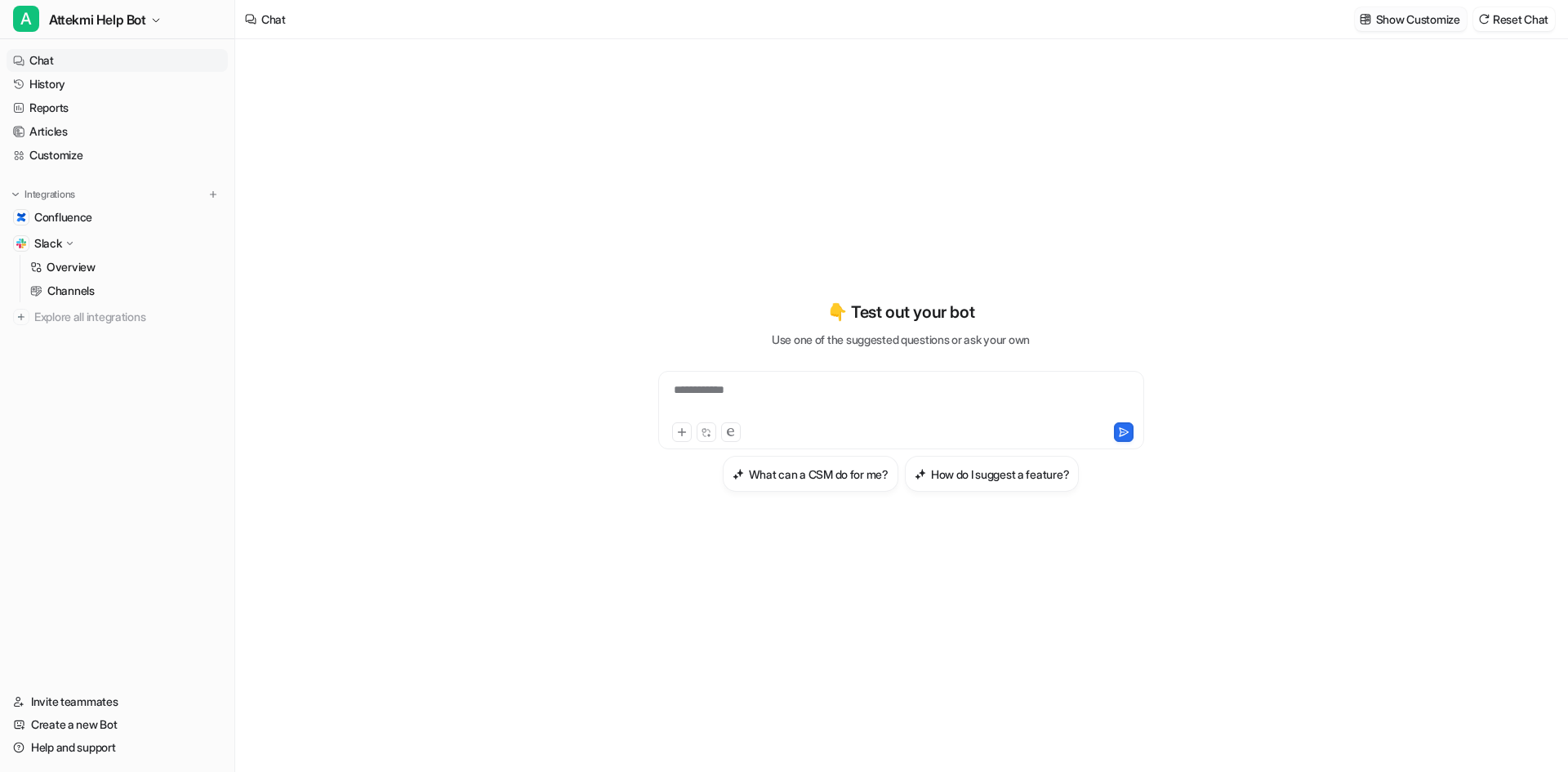
click at [1414, 16] on p "Show Customize" at bounding box center [1418, 19] width 84 height 17
